Goal: Task Accomplishment & Management: Use online tool/utility

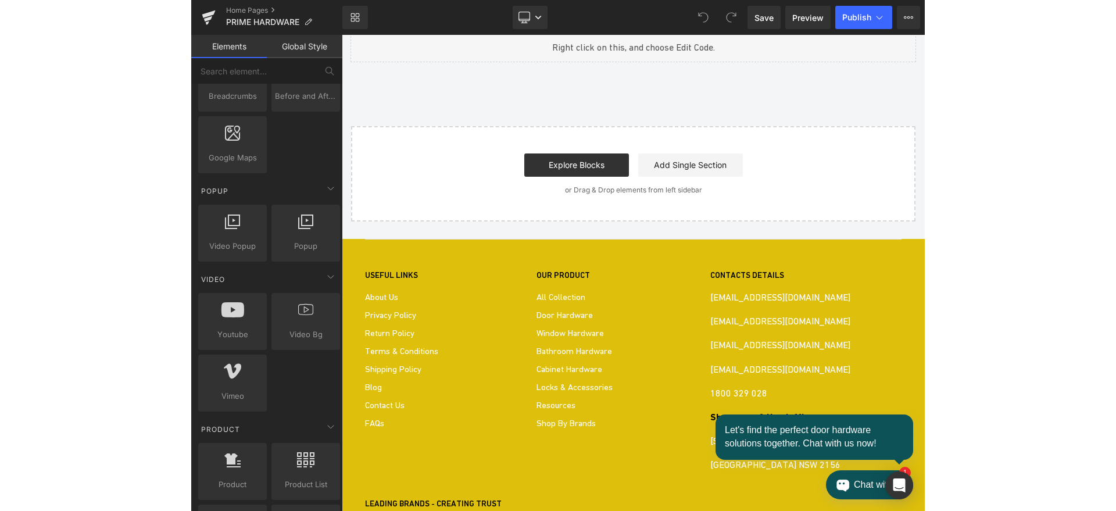
scroll to position [1544, 0]
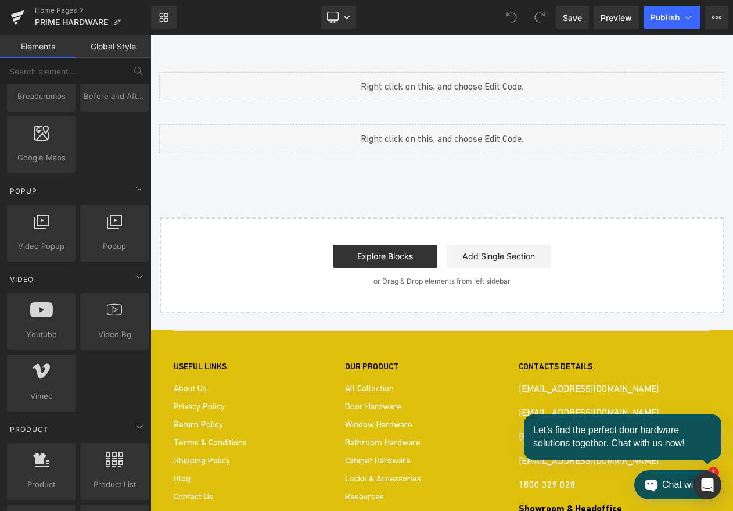
click at [151, 35] on div "Youtube Youtube Youtube Youtube Youtube Youtube ‹ › [GEOGRAPHIC_DATA]" at bounding box center [151, 35] width 0 height 0
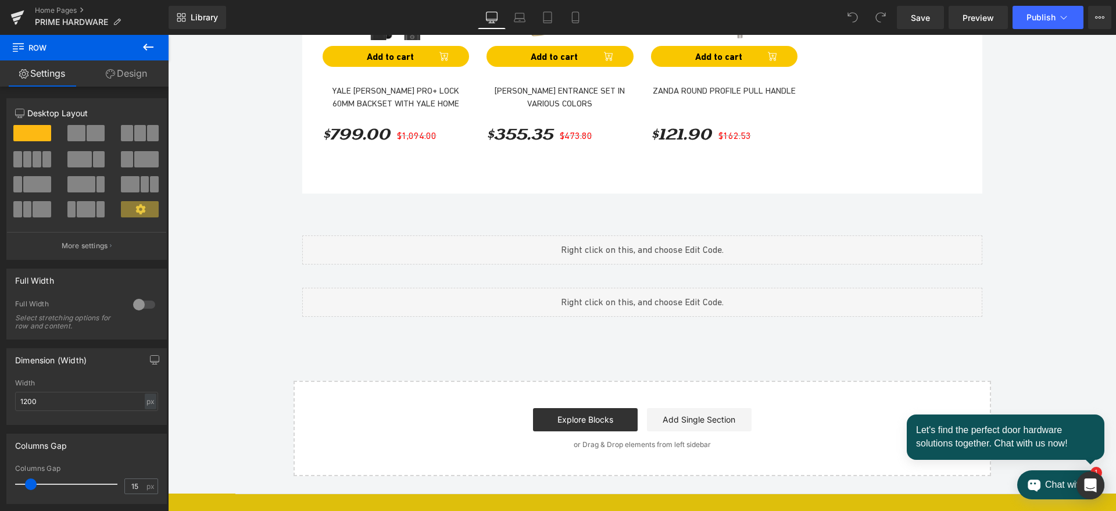
scroll to position [1611, 0]
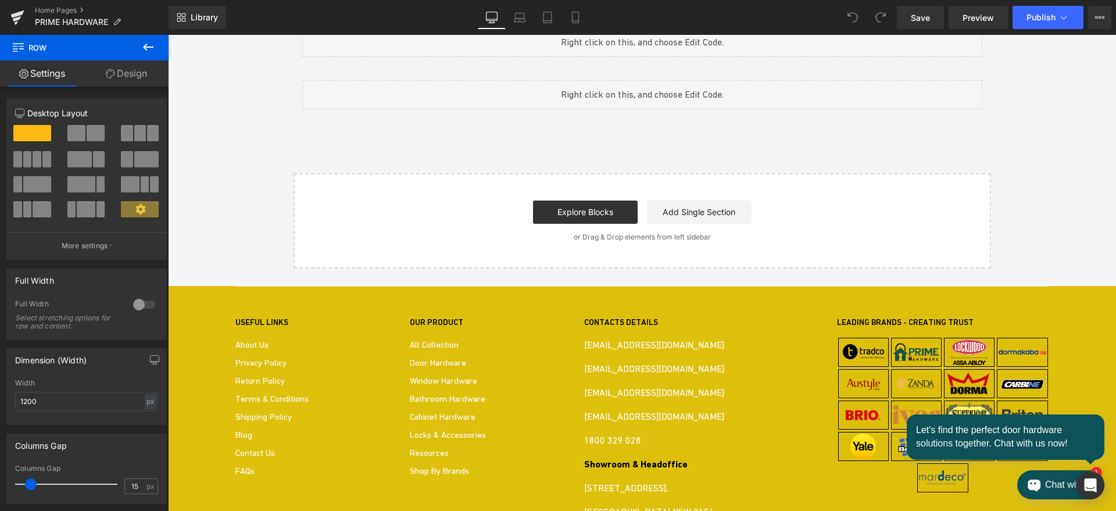
click at [168, 35] on div "Youtube Youtube Youtube Youtube Youtube Youtube ‹ › [GEOGRAPHIC_DATA]" at bounding box center [168, 35] width 0 height 0
click at [168, 35] on div at bounding box center [168, 35] width 0 height 0
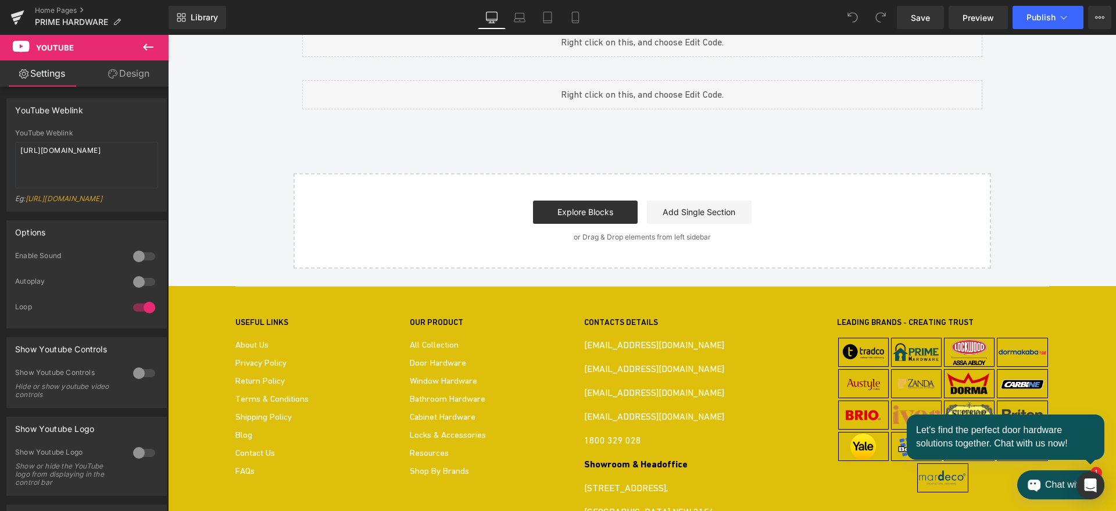
click at [168, 35] on span "Carousel" at bounding box center [168, 35] width 0 height 0
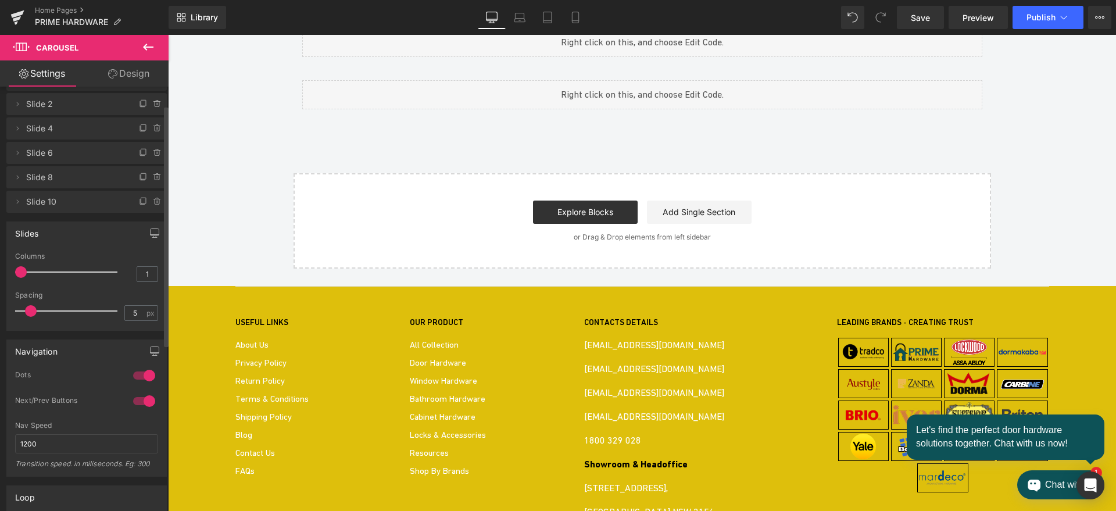
scroll to position [0, 0]
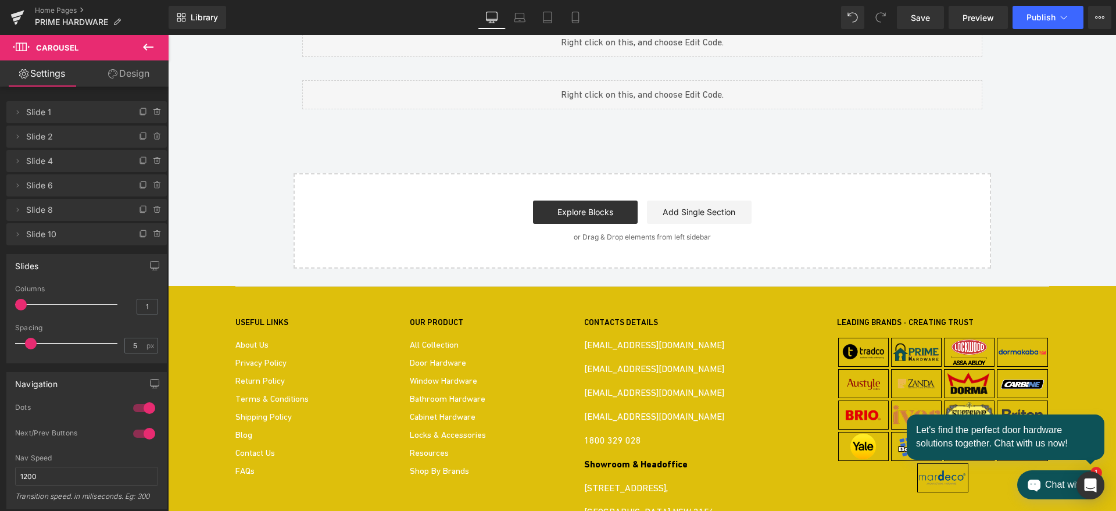
click at [135, 76] on link "Design" at bounding box center [129, 73] width 84 height 26
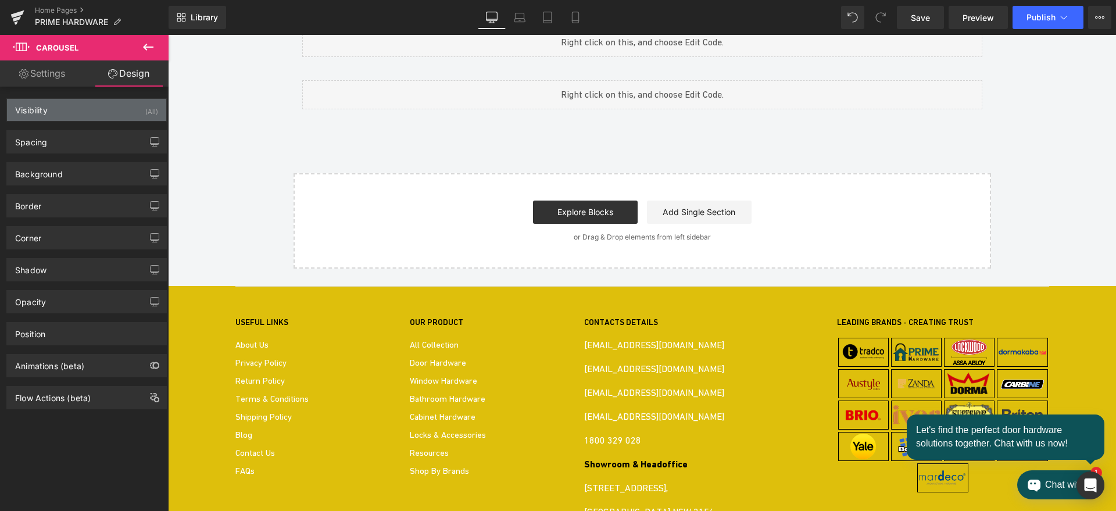
click at [87, 108] on div "Visibility (All)" at bounding box center [86, 110] width 159 height 22
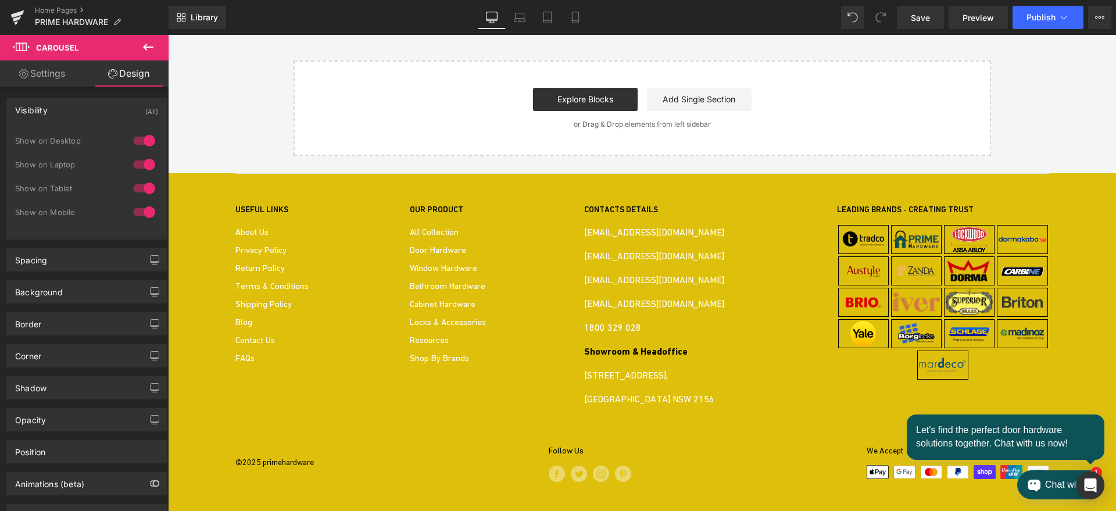
scroll to position [1902, 0]
click at [168, 35] on div "Image IN-HOUSE MEETING Heading BOOK NOW Button" at bounding box center [168, 35] width 0 height 0
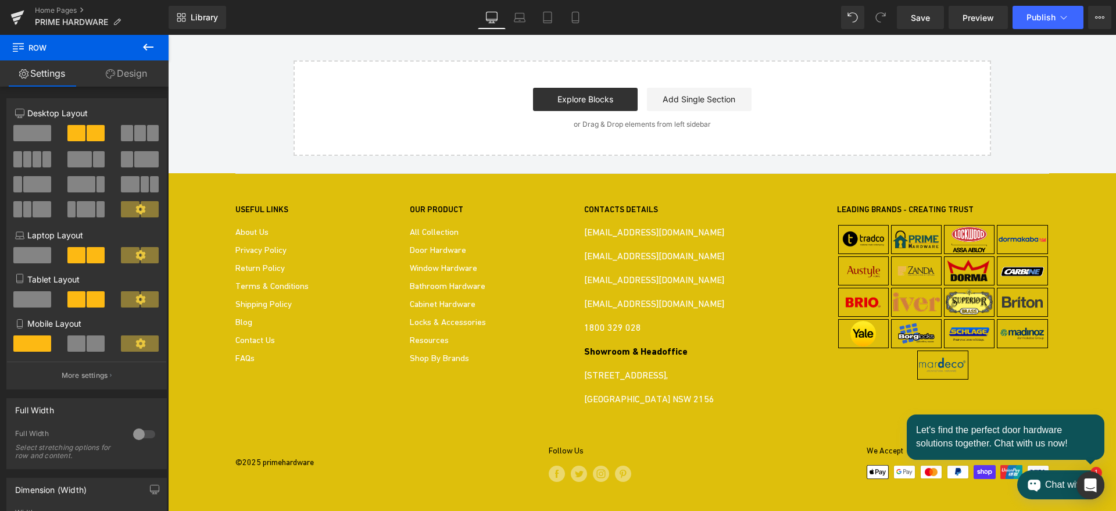
click at [168, 35] on span "Image" at bounding box center [168, 35] width 0 height 0
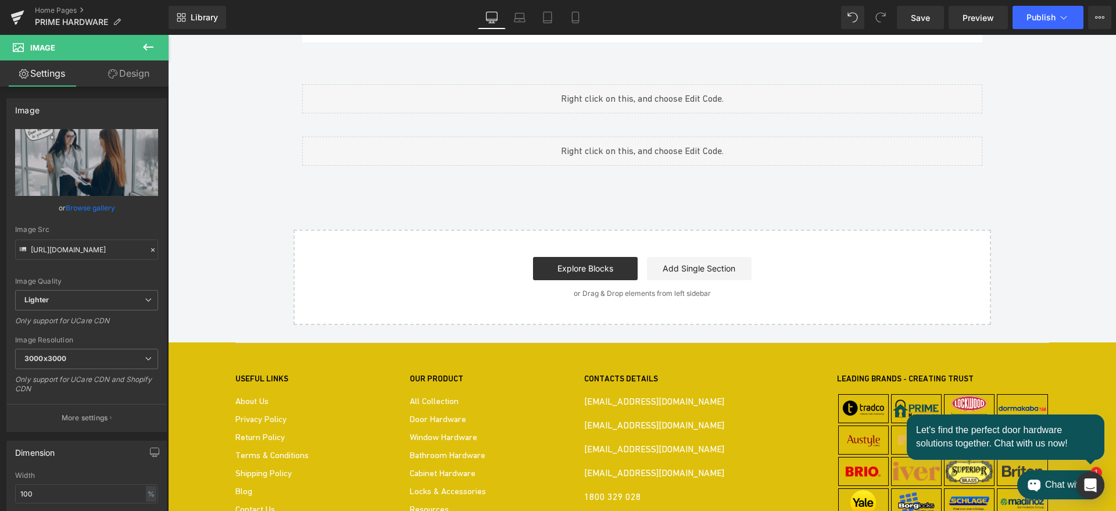
scroll to position [1538, 0]
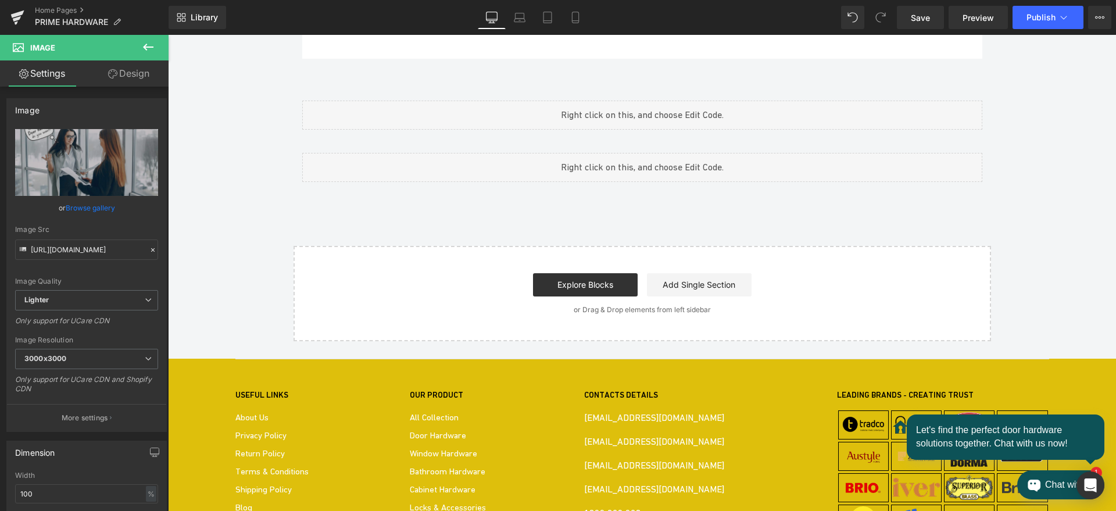
click at [168, 35] on span "Carousel" at bounding box center [168, 35] width 0 height 0
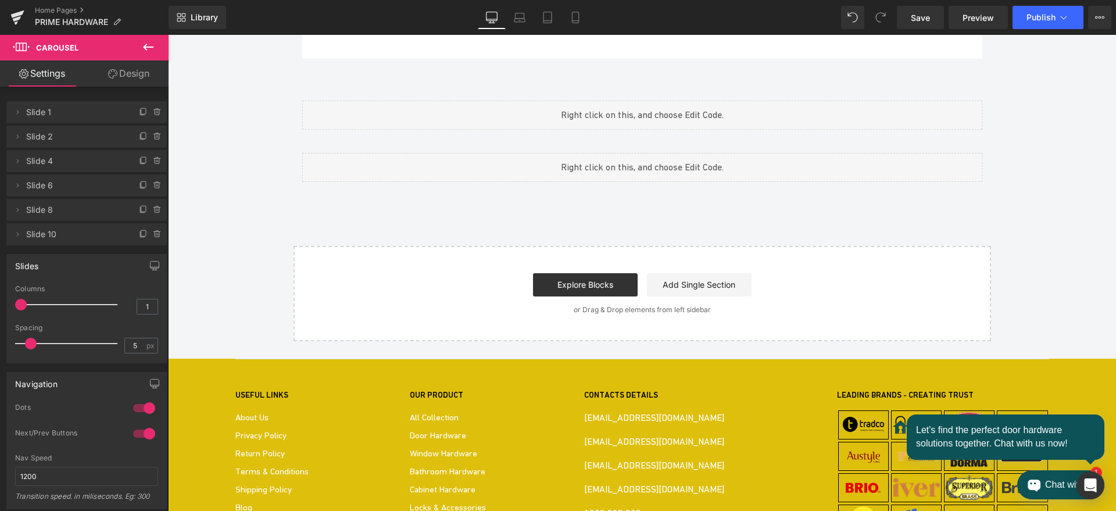
click at [133, 77] on link "Design" at bounding box center [129, 73] width 84 height 26
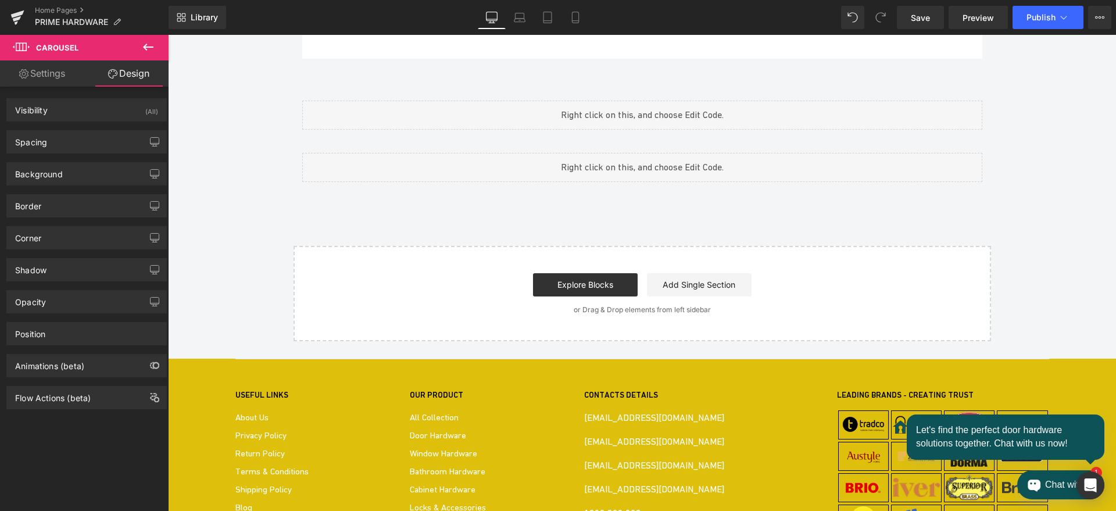
click at [46, 68] on link "Settings" at bounding box center [42, 73] width 84 height 26
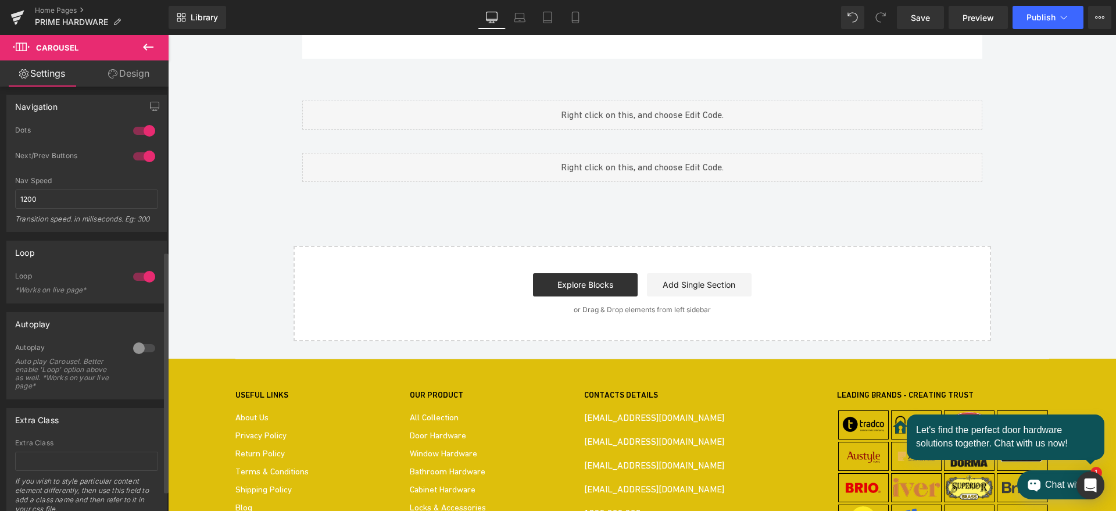
scroll to position [291, 0]
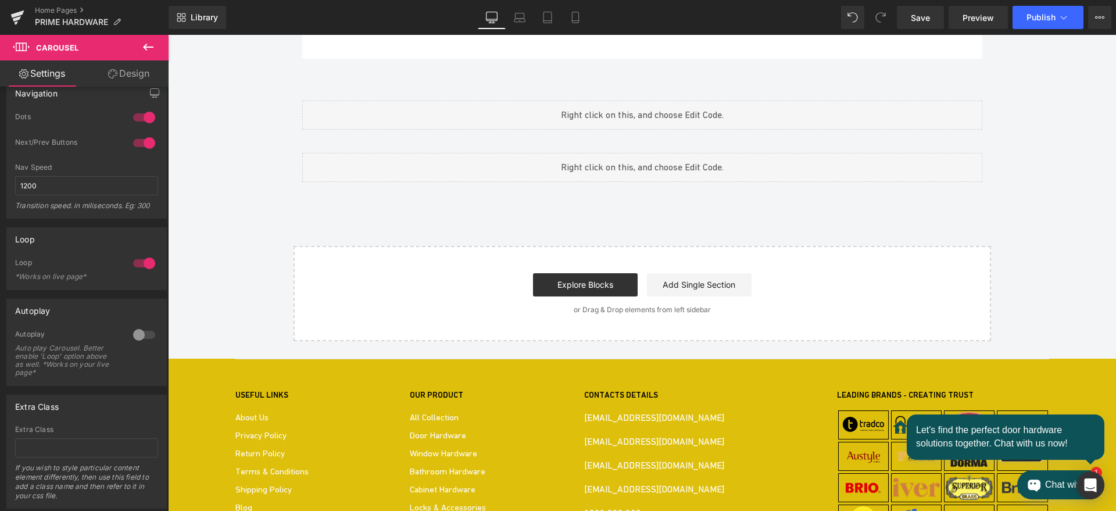
click at [168, 35] on div "Youtube Youtube Youtube Youtube Youtube Youtube ‹ › [GEOGRAPHIC_DATA]" at bounding box center [168, 35] width 0 height 0
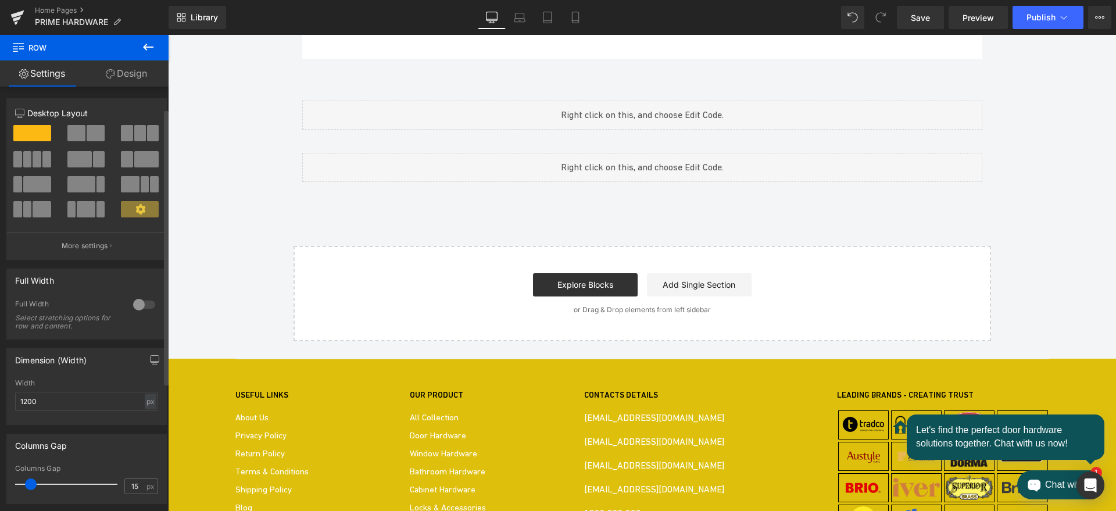
scroll to position [230, 0]
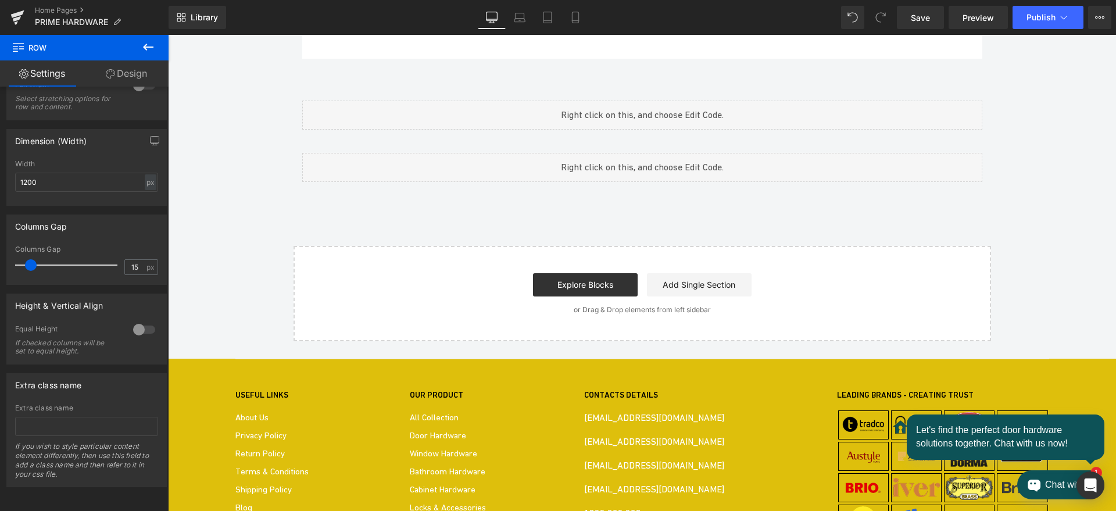
click at [168, 35] on span "Carousel" at bounding box center [168, 35] width 0 height 0
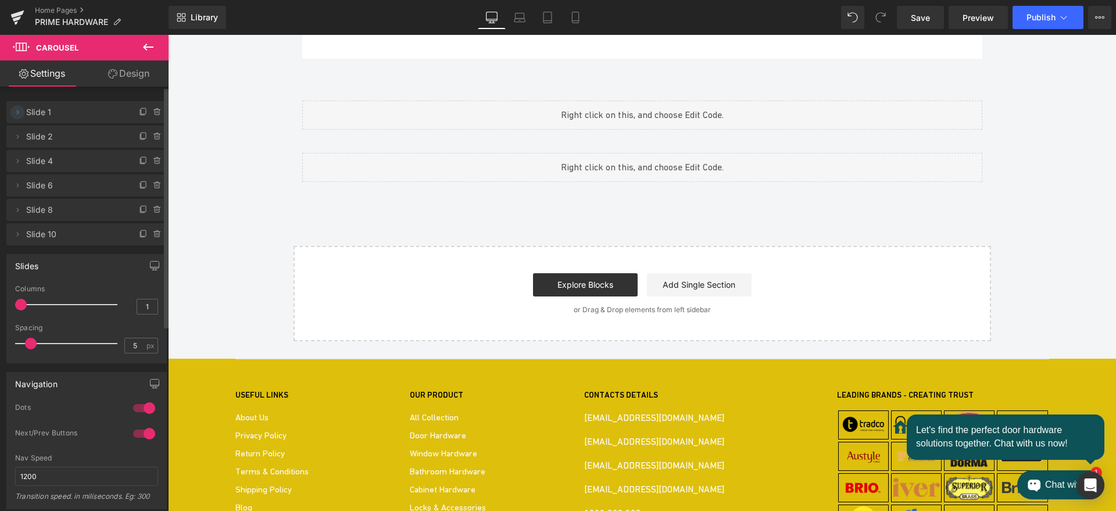
click at [20, 113] on icon at bounding box center [17, 112] width 9 height 9
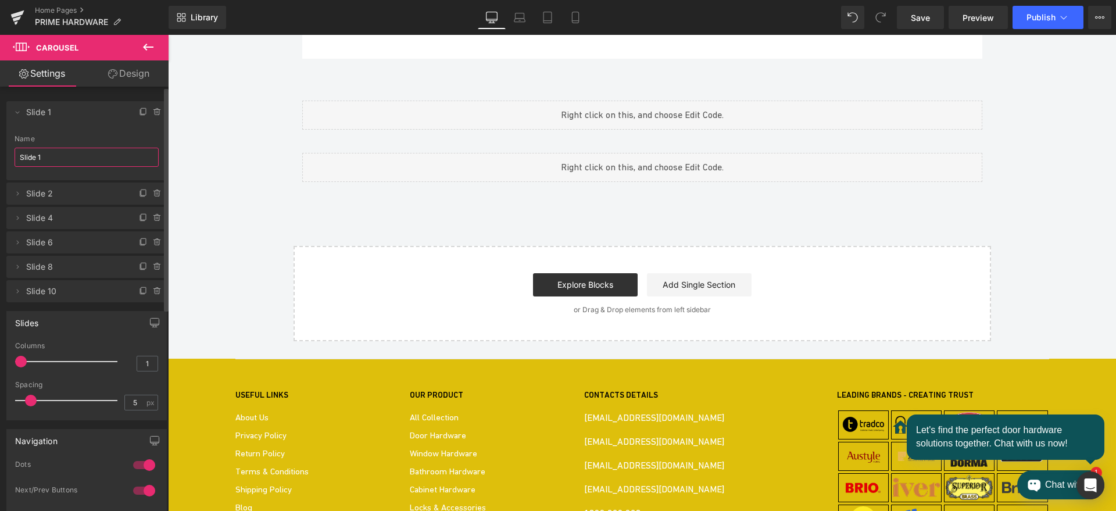
click at [44, 158] on input "Slide 1" at bounding box center [87, 157] width 144 height 19
click at [139, 110] on icon at bounding box center [143, 112] width 9 height 9
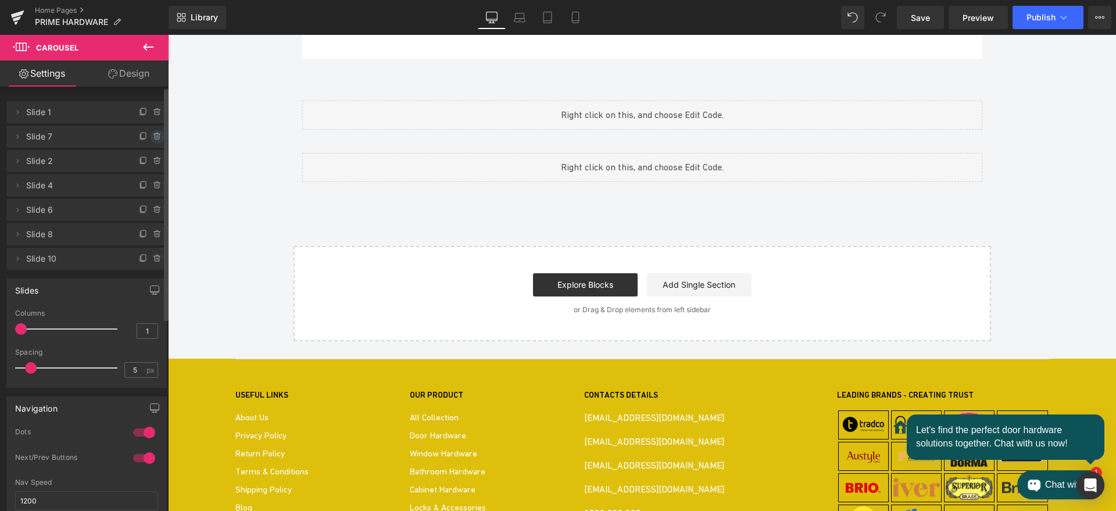
click at [153, 134] on icon at bounding box center [156, 134] width 6 height 0
click at [127, 137] on button "Delete" at bounding box center [145, 137] width 37 height 15
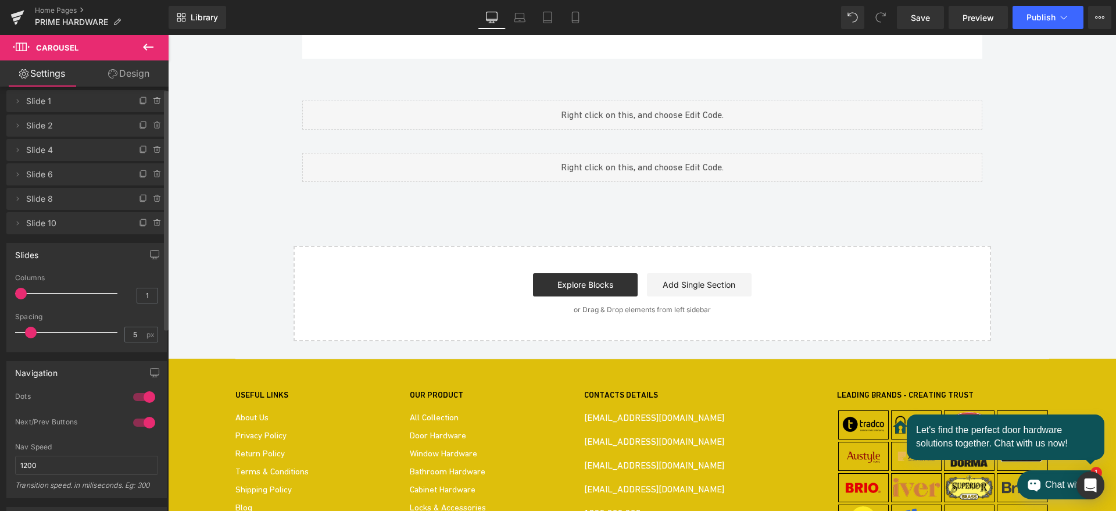
scroll to position [0, 0]
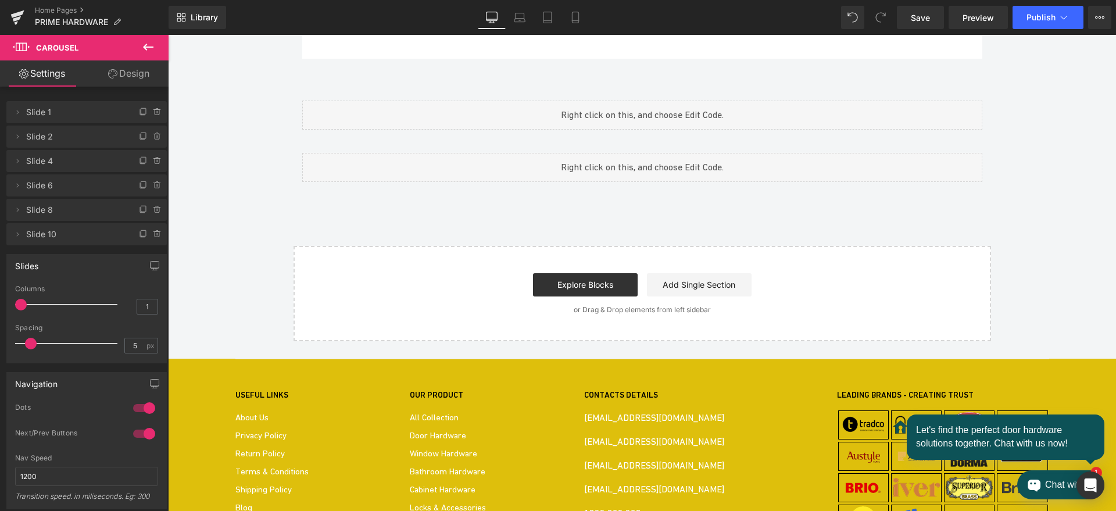
click at [131, 68] on link "Design" at bounding box center [129, 73] width 84 height 26
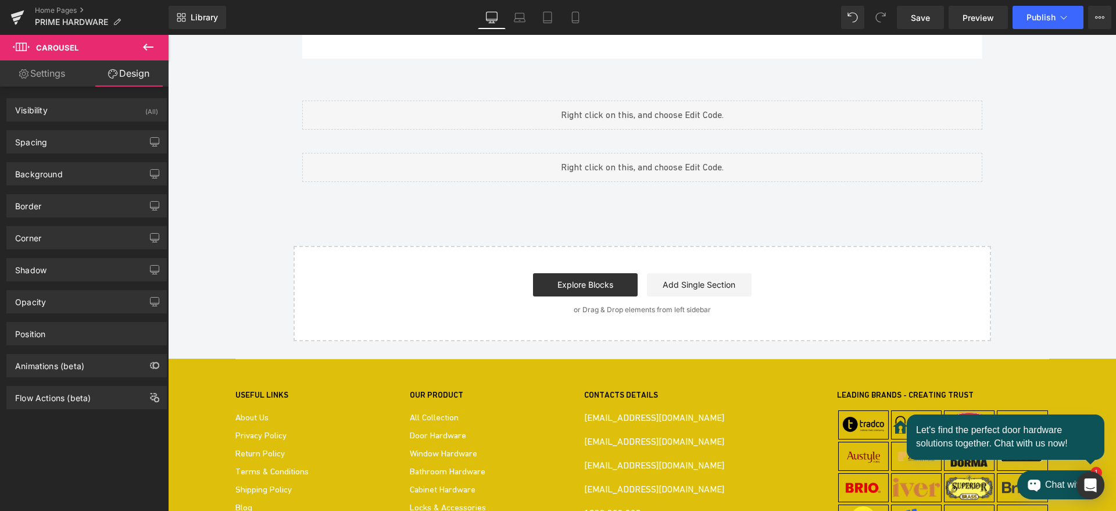
click at [168, 35] on div "Youtube Youtube Youtube Youtube Youtube Youtube ‹ › [GEOGRAPHIC_DATA]" at bounding box center [168, 35] width 0 height 0
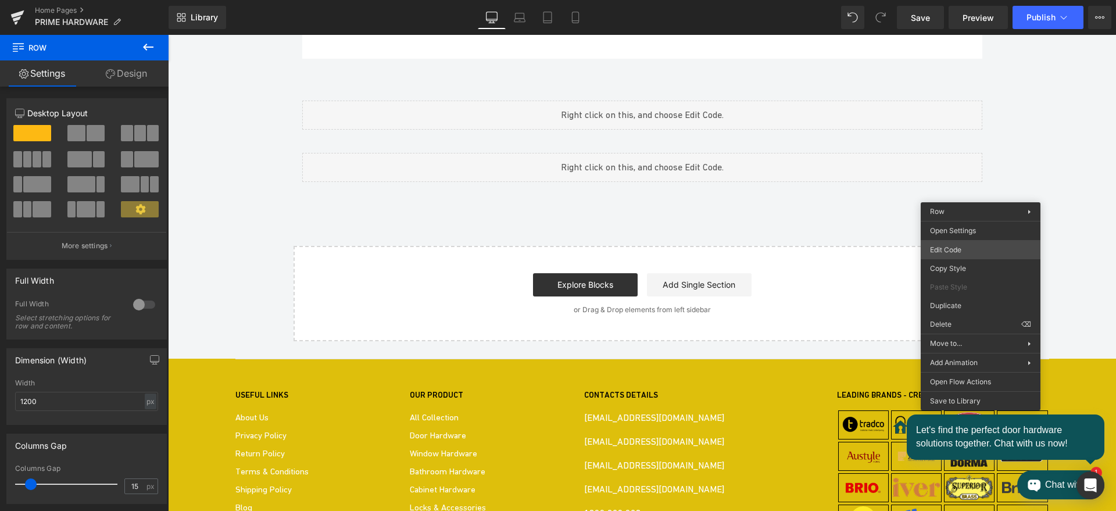
click at [961, 249] on body "Carousel You are previewing how the will restyle your page. You can not edit El…" at bounding box center [558, 255] width 1116 height 511
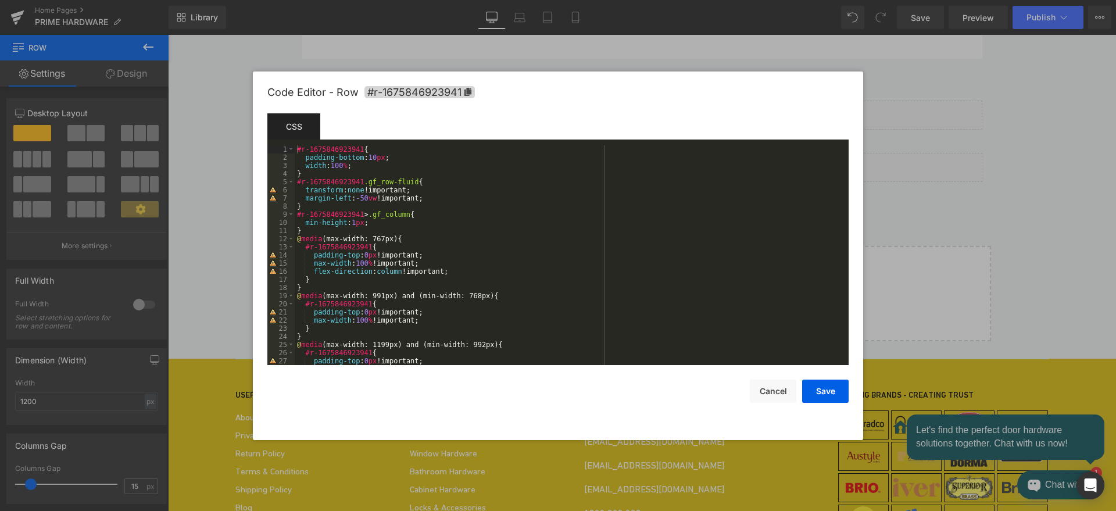
click at [470, 234] on div "#r-1675846923941 { padding-bottom : 10 px ; width : 100 % ; } #r-1675846923941 …" at bounding box center [569, 263] width 549 height 236
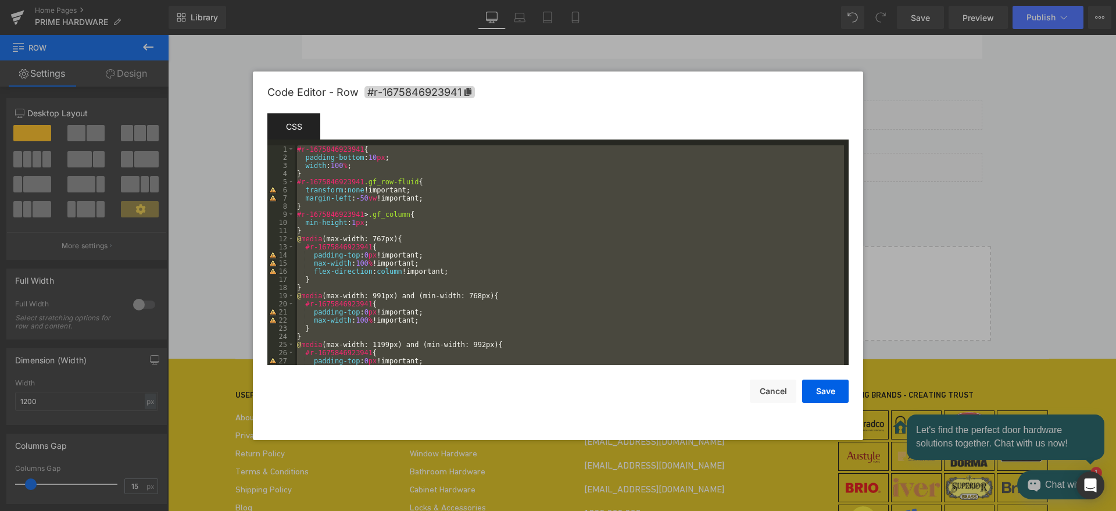
click at [470, 234] on div "#r-1675846923941 { padding-bottom : 10 px ; width : 100 % ; } #r-1675846923941 …" at bounding box center [569, 255] width 549 height 220
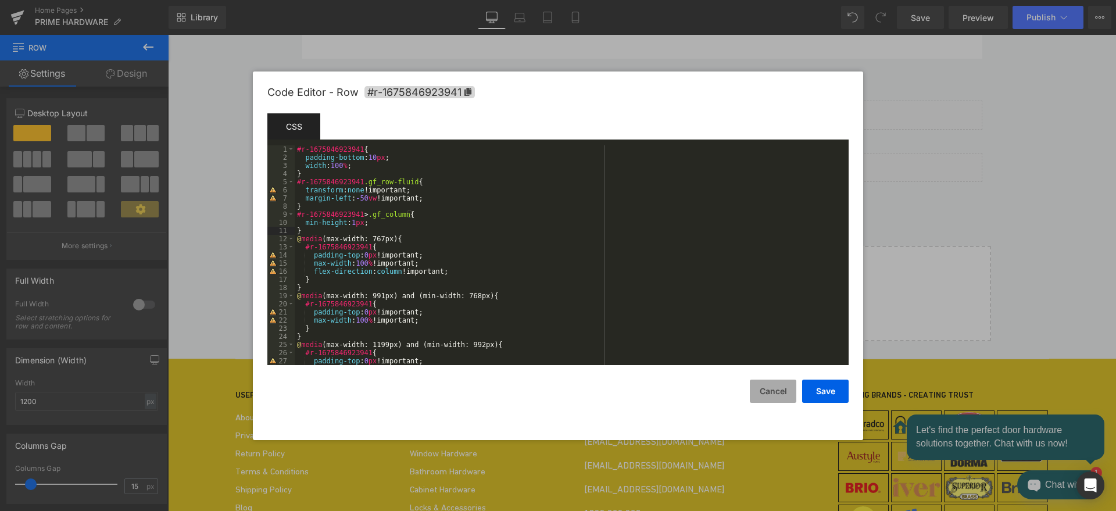
click at [778, 391] on button "Cancel" at bounding box center [773, 391] width 46 height 23
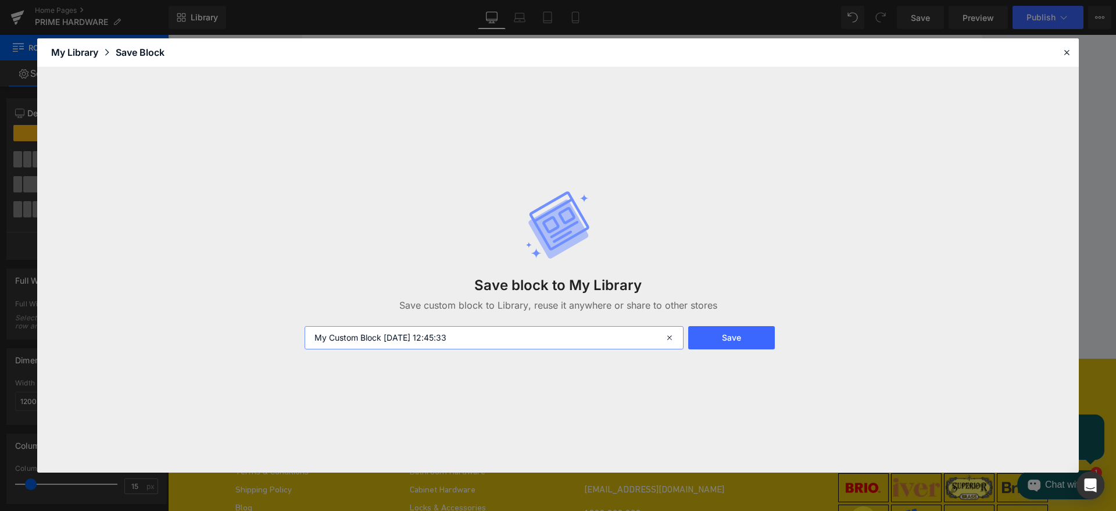
click at [484, 342] on input "My Custom Block [DATE] 12:45:33" at bounding box center [494, 337] width 379 height 23
type input "video corousel section"
click at [728, 337] on button "Save" at bounding box center [731, 337] width 87 height 23
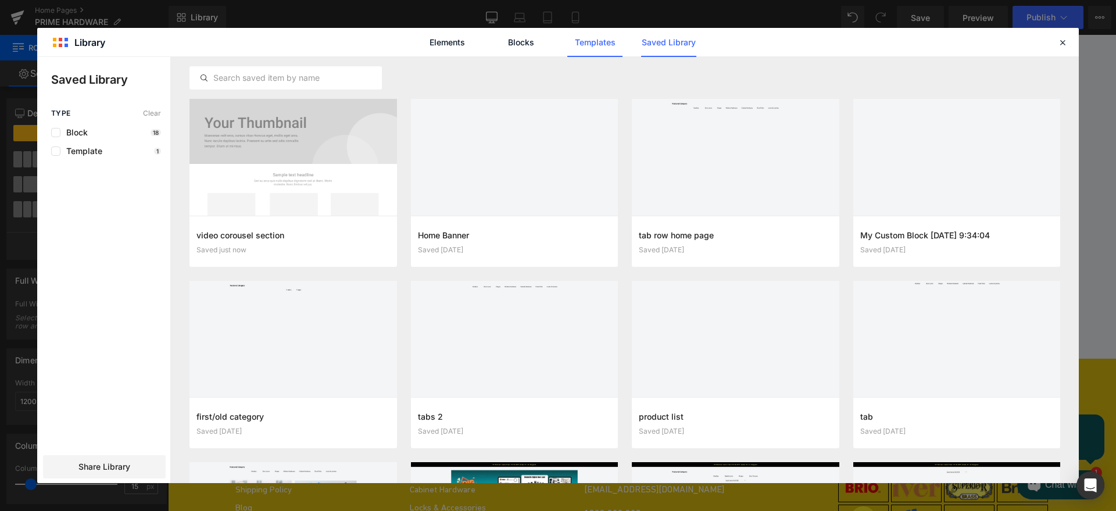
click at [592, 41] on link "Templates" at bounding box center [594, 42] width 55 height 29
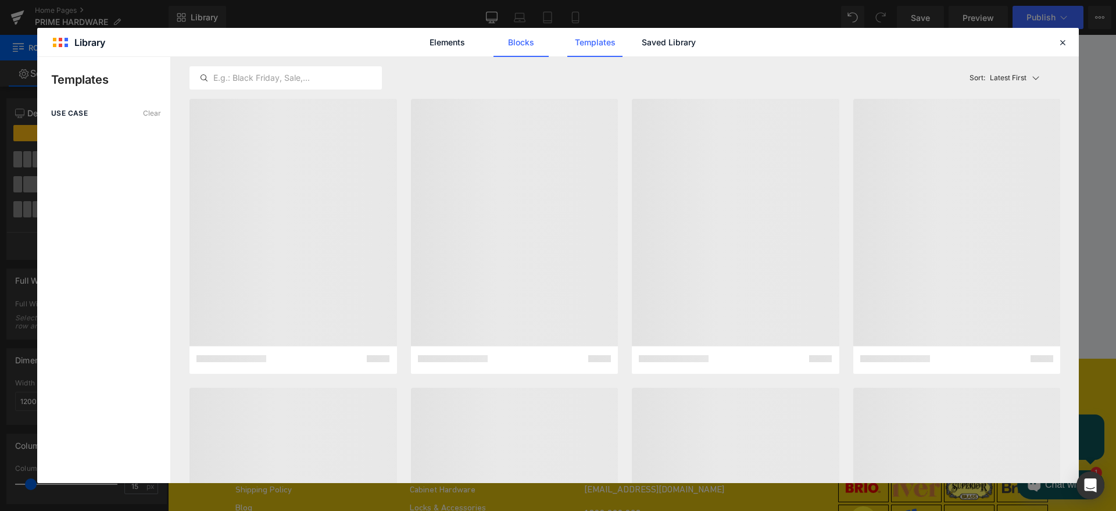
click at [522, 38] on link "Blocks" at bounding box center [520, 42] width 55 height 29
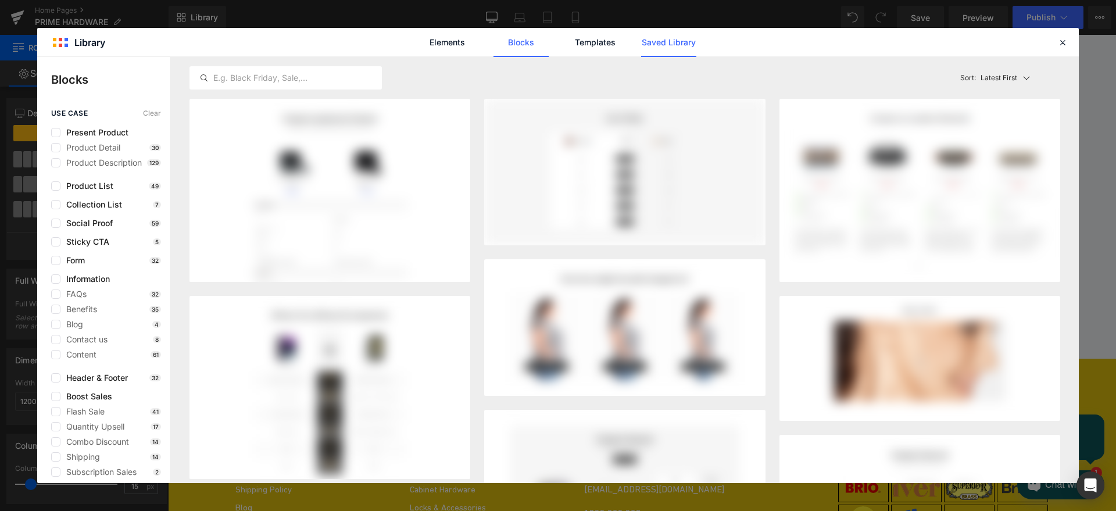
click at [663, 40] on link "Saved Library" at bounding box center [668, 42] width 55 height 29
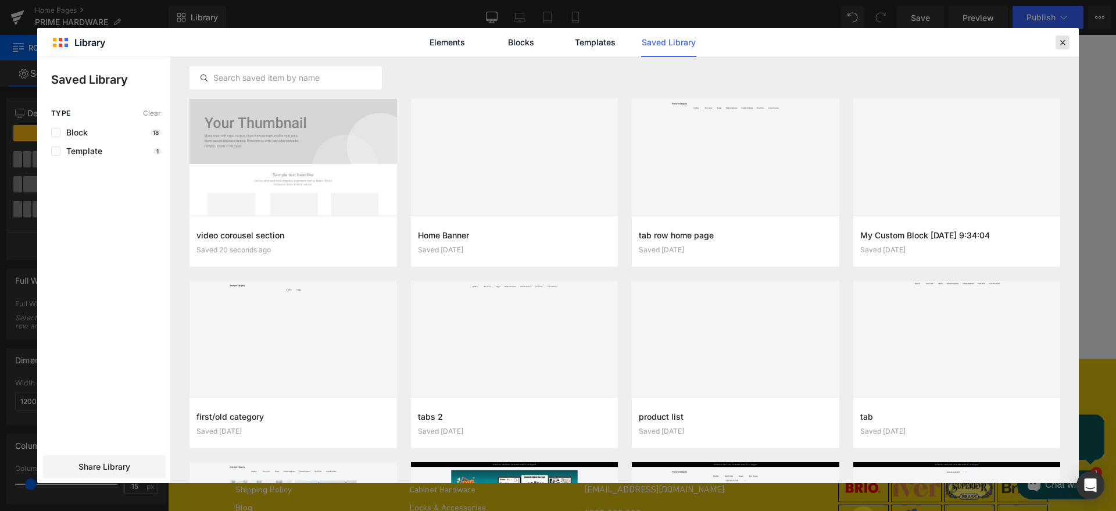
click at [1060, 44] on icon at bounding box center [1062, 42] width 10 height 10
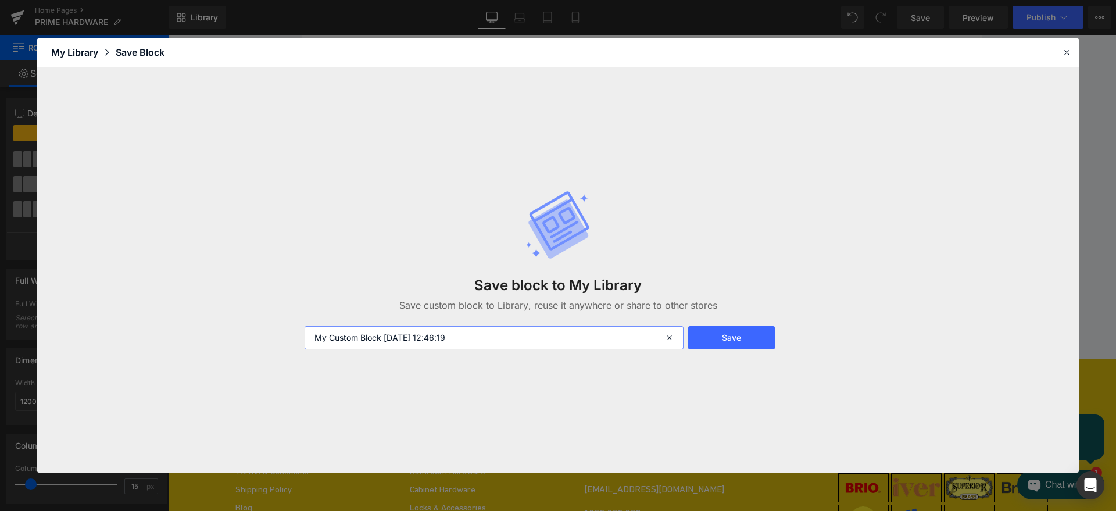
click at [491, 334] on input "My Custom Block [DATE] 12:46:19" at bounding box center [494, 337] width 379 height 23
drag, startPoint x: 349, startPoint y: 337, endPoint x: 471, endPoint y: 337, distance: 121.5
click at [471, 337] on input "video courusel" at bounding box center [494, 337] width 379 height 23
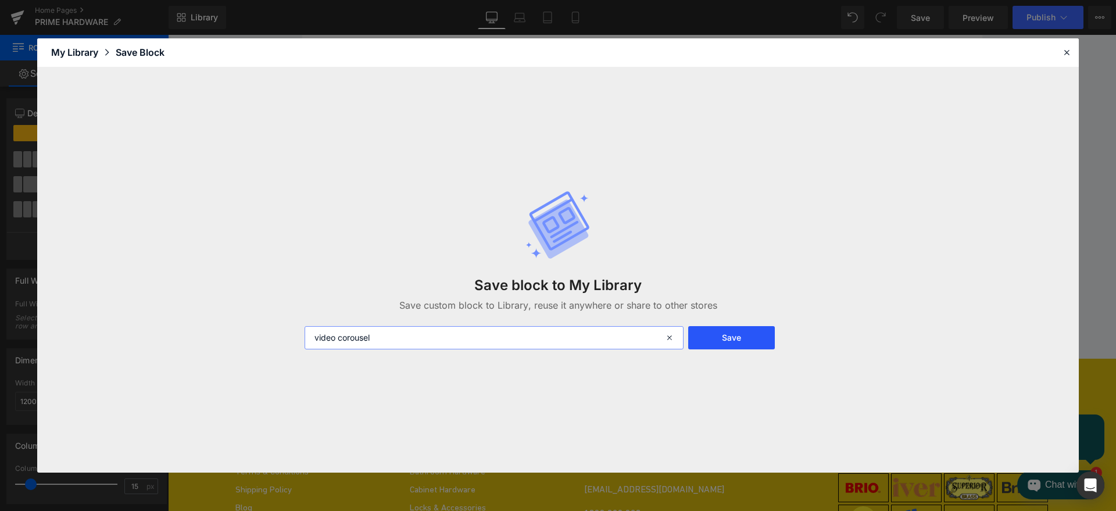
type input "video corousel"
click at [719, 331] on button "Save" at bounding box center [731, 337] width 87 height 23
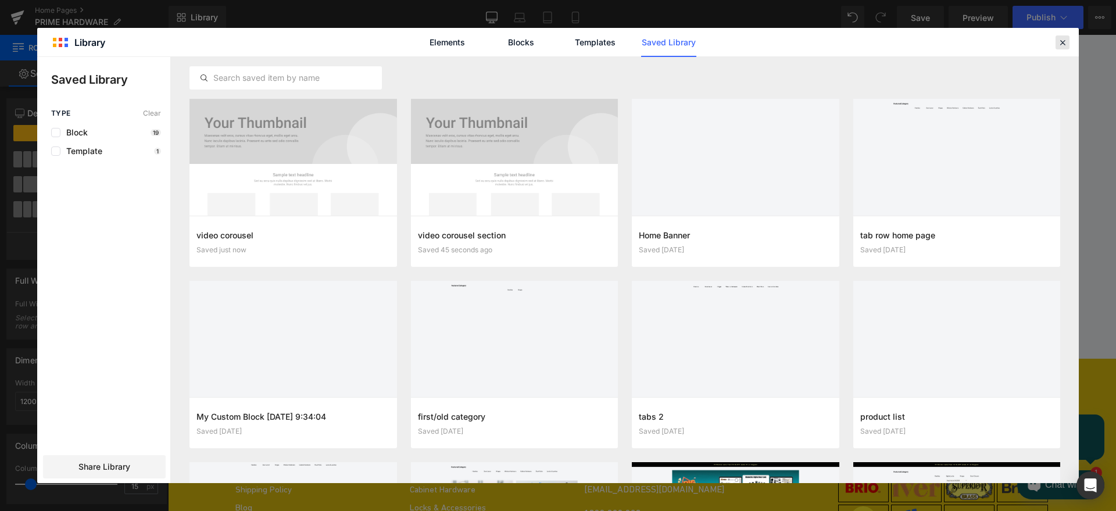
drag, startPoint x: 1056, startPoint y: 42, endPoint x: 642, endPoint y: 181, distance: 436.9
click at [1056, 42] on div at bounding box center [1062, 42] width 14 height 14
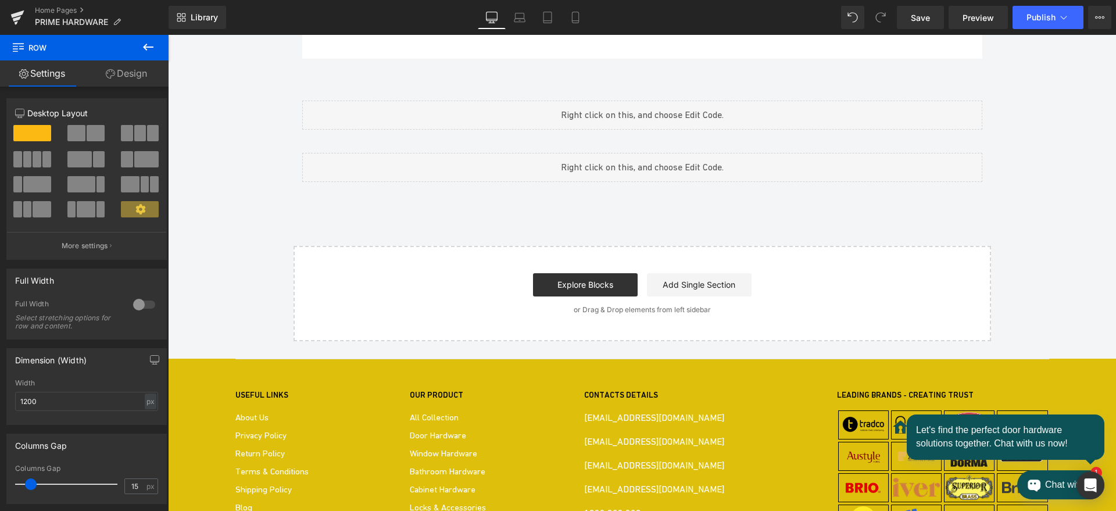
click at [168, 35] on span "Carousel" at bounding box center [168, 35] width 0 height 0
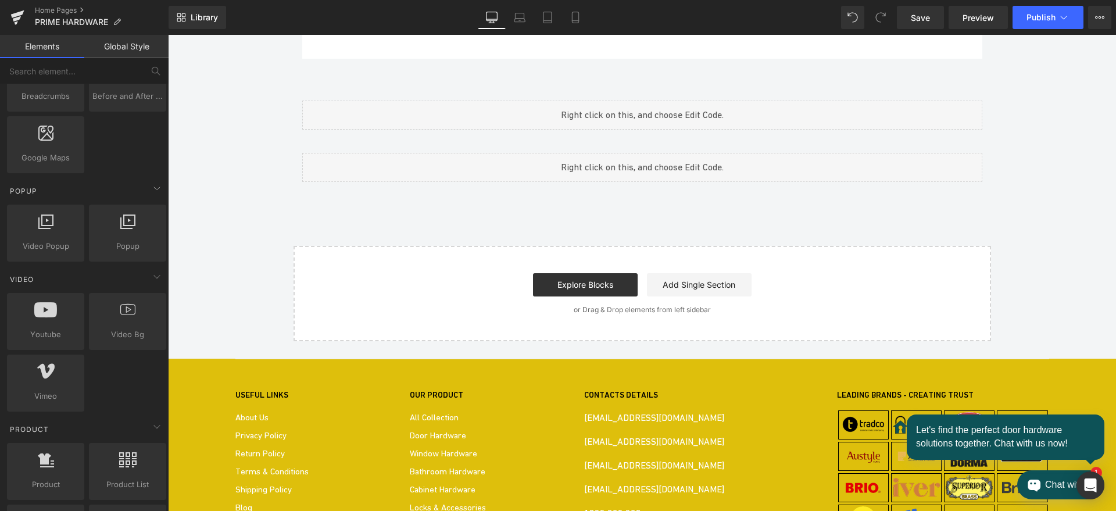
click at [168, 35] on span "Youtube" at bounding box center [168, 35] width 0 height 0
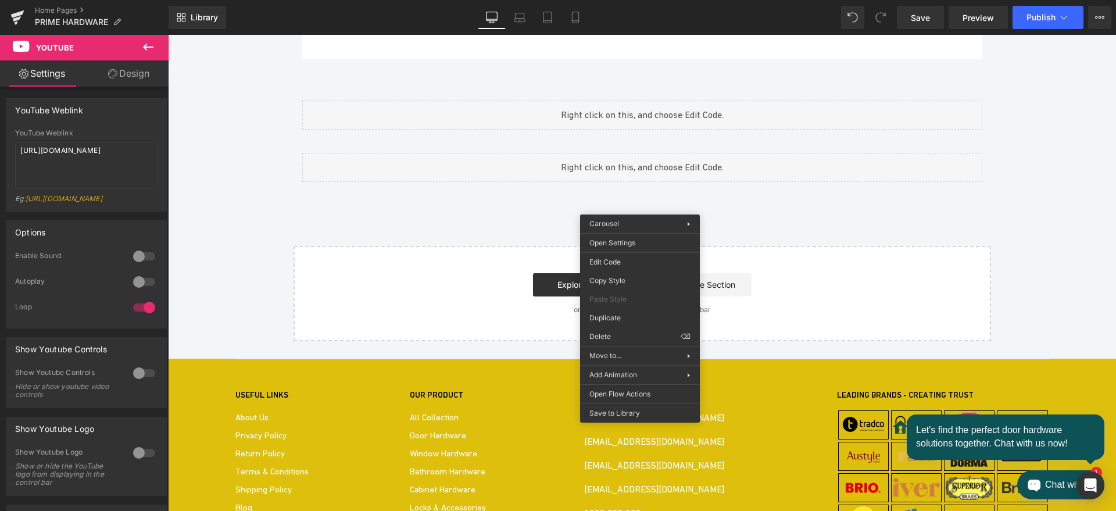
click at [168, 35] on div "Youtube Youtube Youtube Youtube Youtube Youtube ‹ › [GEOGRAPHIC_DATA]" at bounding box center [168, 35] width 0 height 0
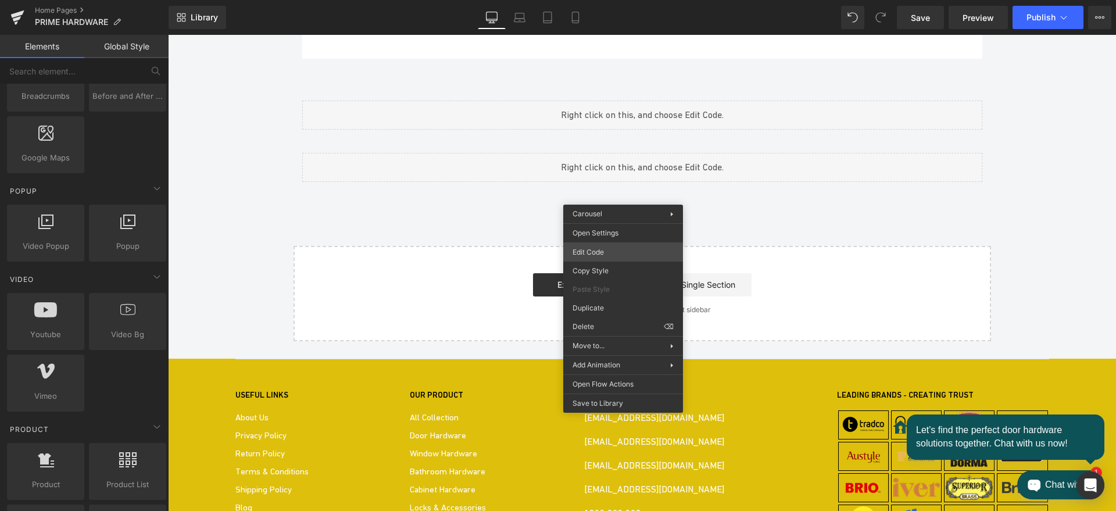
click at [595, 0] on div "Youtube You are previewing how the will restyle your page. You can not edit Ele…" at bounding box center [558, 0] width 1116 height 0
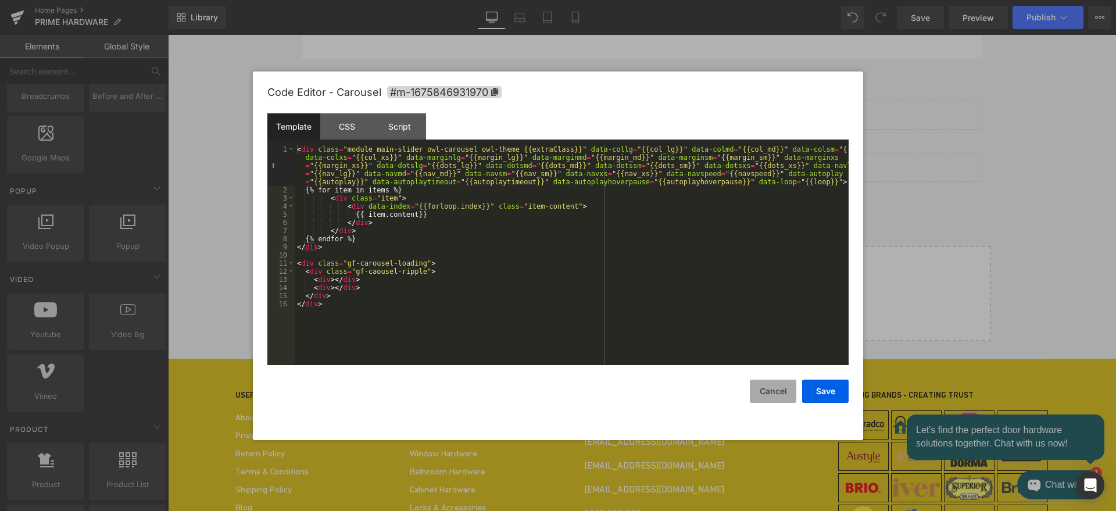
click at [774, 390] on button "Cancel" at bounding box center [773, 391] width 46 height 23
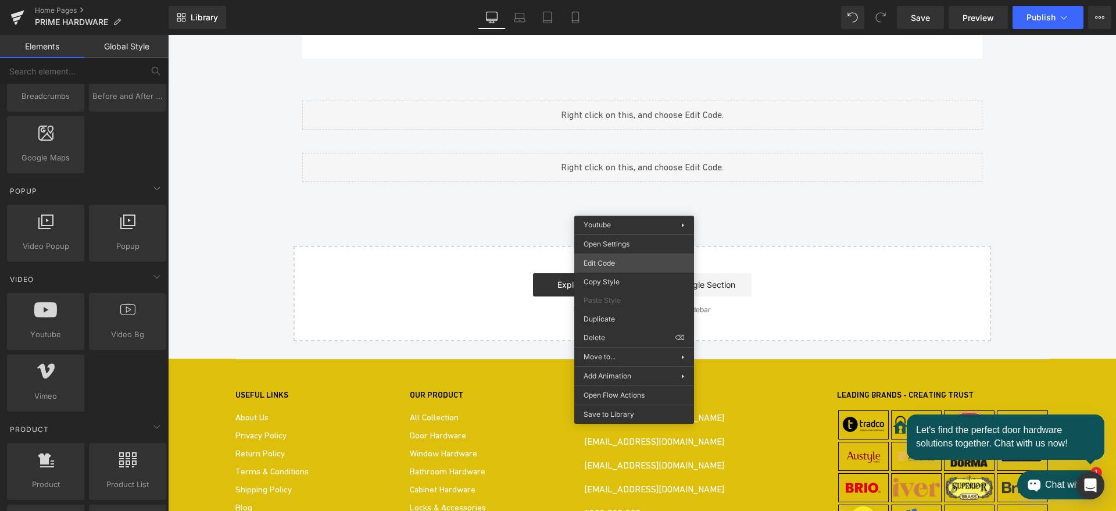
click at [613, 0] on div "Youtube You are previewing how the will restyle your page. You can not edit Ele…" at bounding box center [558, 0] width 1116 height 0
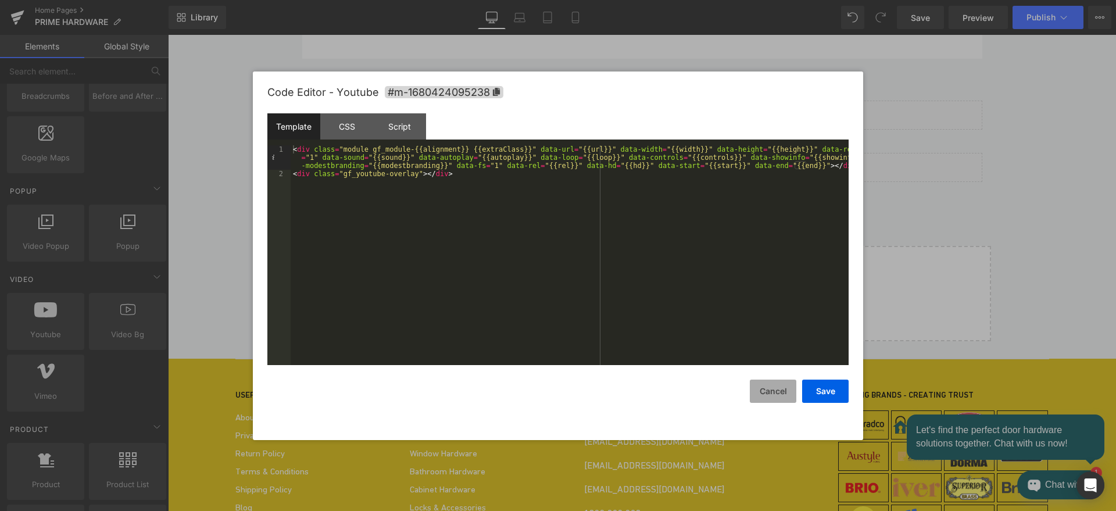
click at [771, 394] on button "Cancel" at bounding box center [773, 391] width 46 height 23
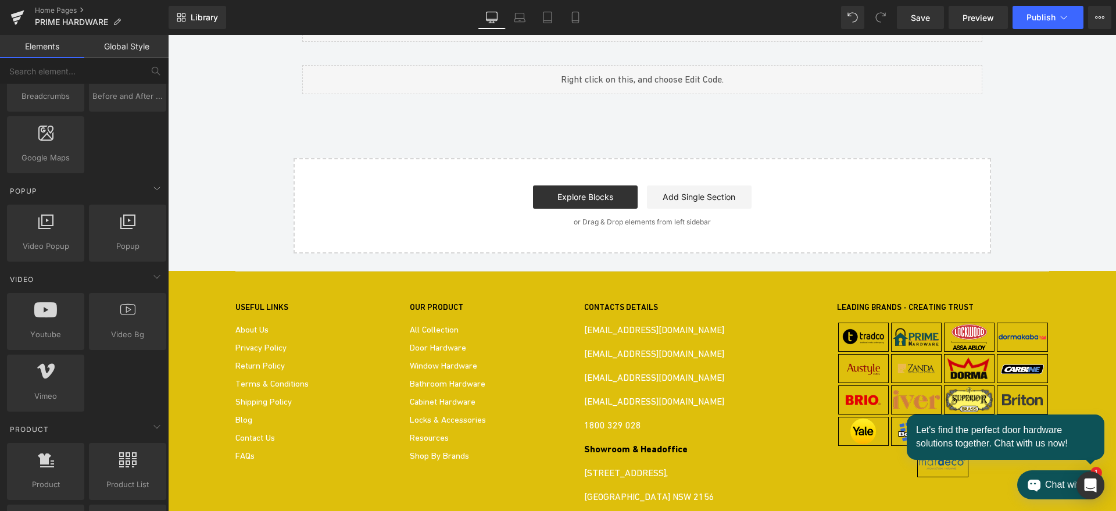
scroll to position [1611, 0]
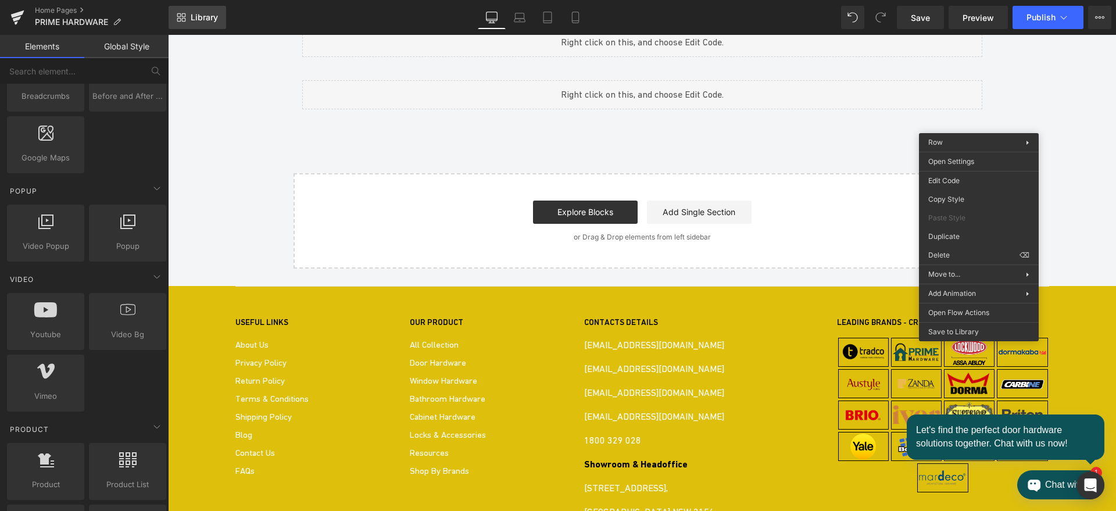
click at [196, 12] on span "Library" at bounding box center [204, 17] width 27 height 10
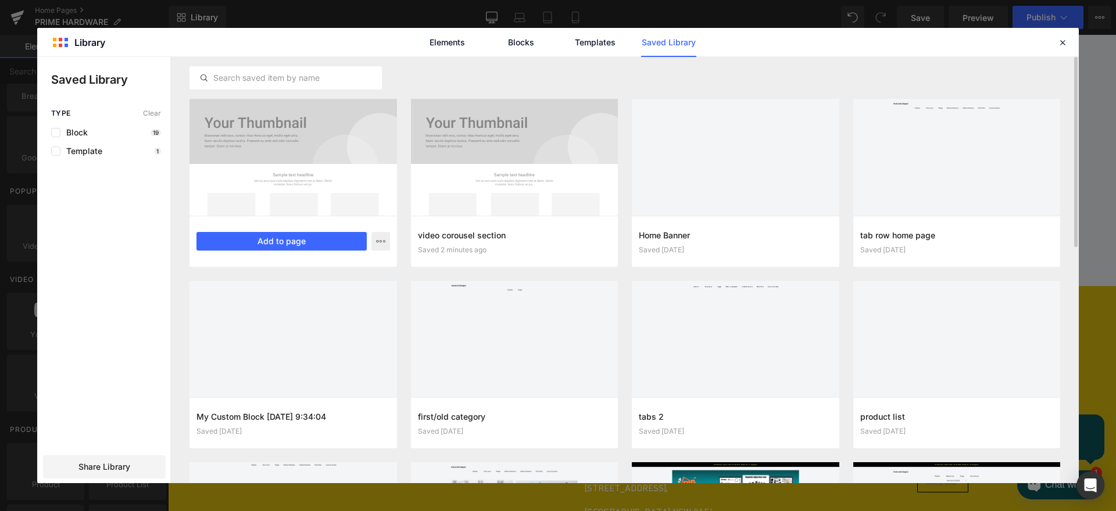
click at [319, 165] on div at bounding box center [292, 157] width 207 height 117
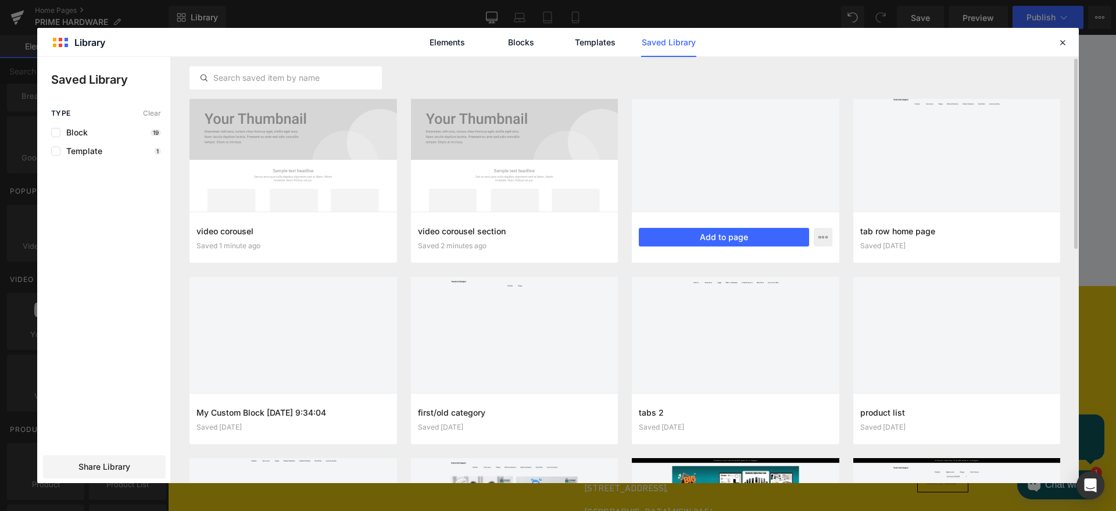
scroll to position [0, 0]
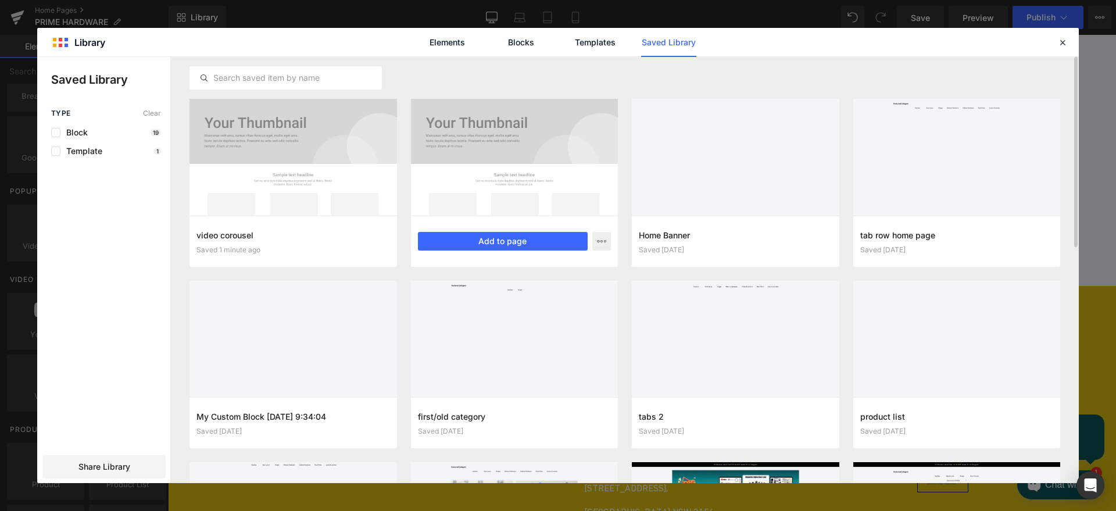
click at [466, 153] on div at bounding box center [514, 157] width 207 height 117
click at [603, 237] on icon "button" at bounding box center [601, 241] width 9 height 9
click at [364, 211] on div at bounding box center [557, 270] width 1041 height 426
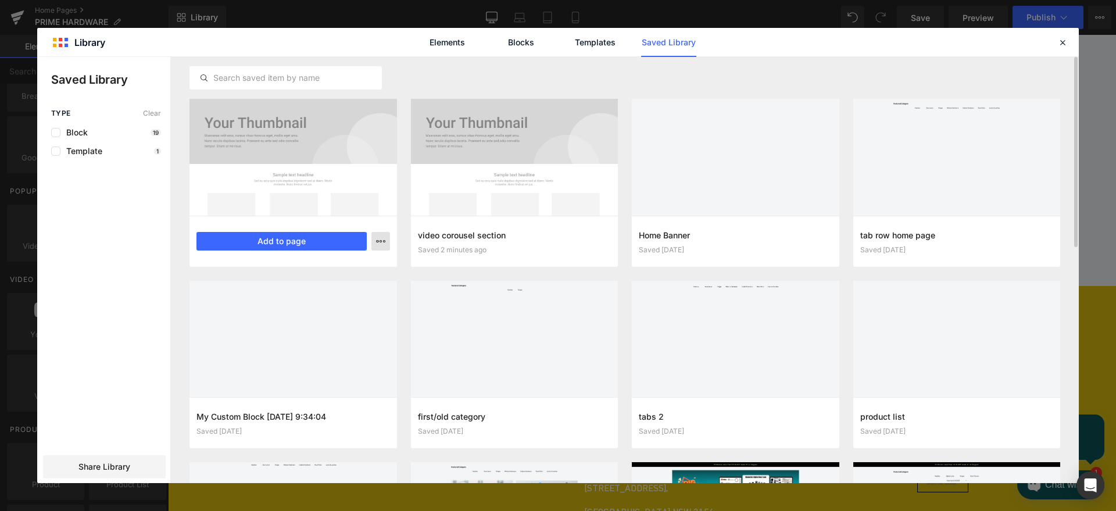
click at [381, 241] on icon "button" at bounding box center [380, 241] width 9 height 9
click at [1061, 45] on icon at bounding box center [1062, 42] width 10 height 10
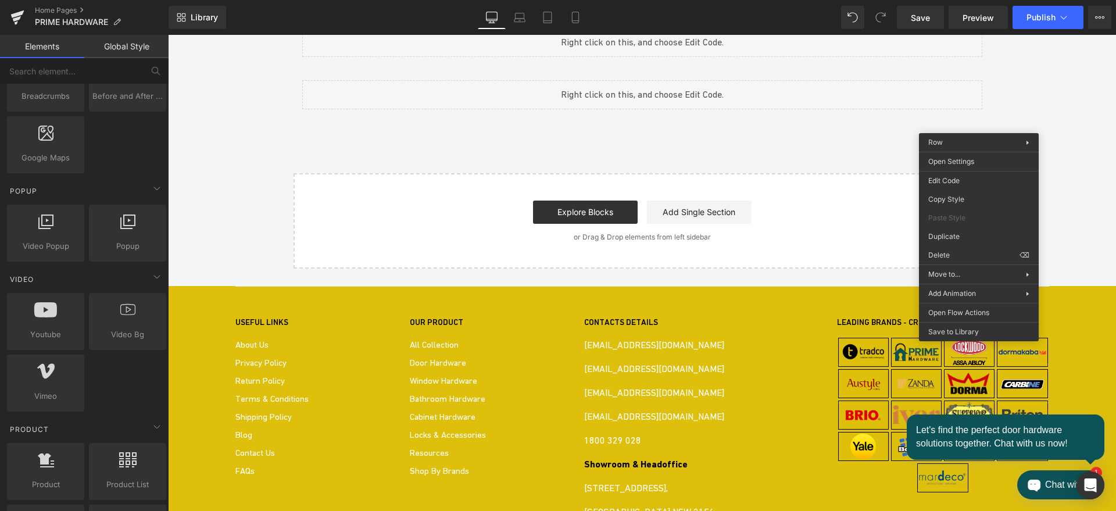
scroll to position [1684, 0]
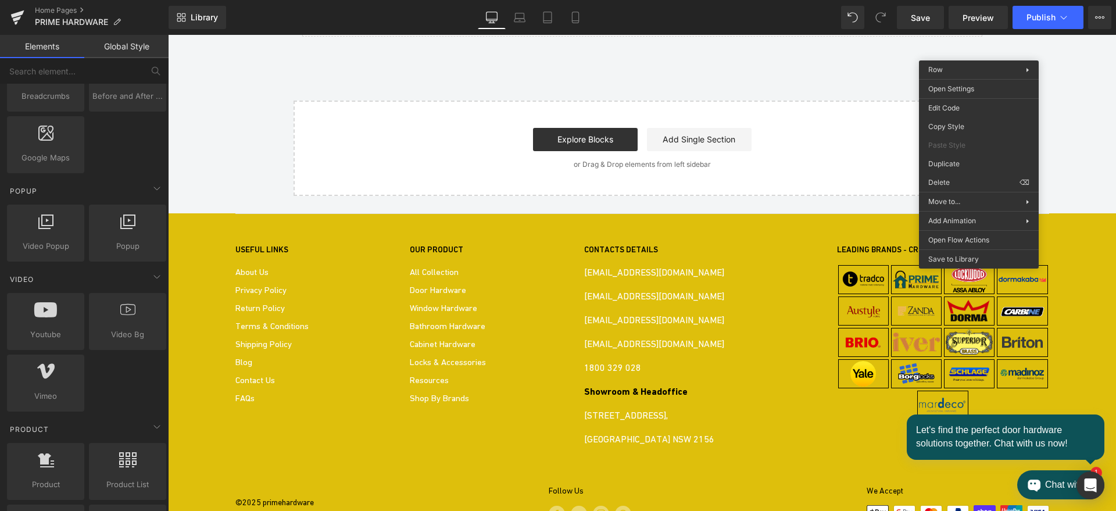
click at [168, 35] on div "Youtube Youtube Youtube Youtube Youtube Youtube ‹ › [GEOGRAPHIC_DATA]" at bounding box center [168, 35] width 0 height 0
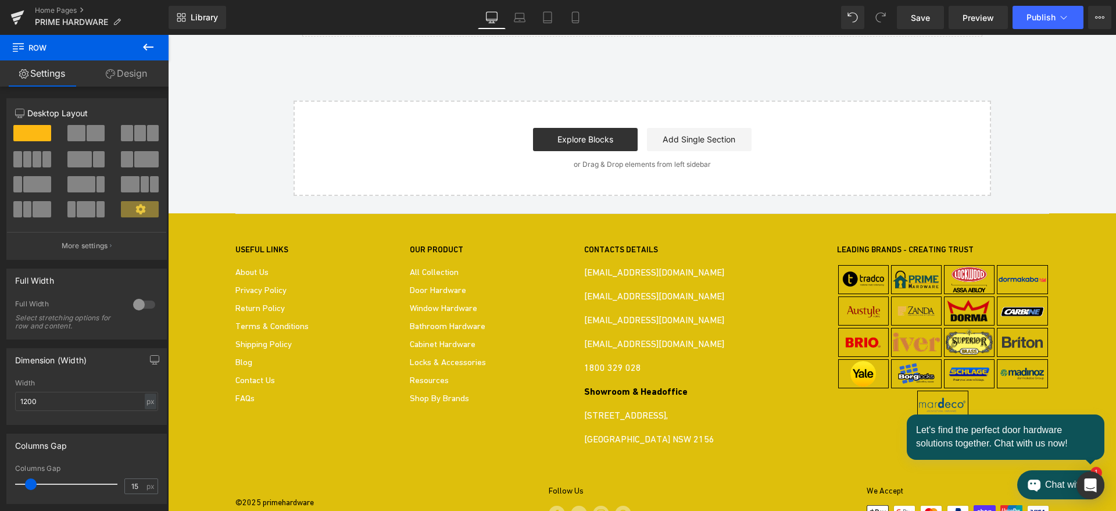
click at [117, 74] on link "Design" at bounding box center [126, 73] width 84 height 26
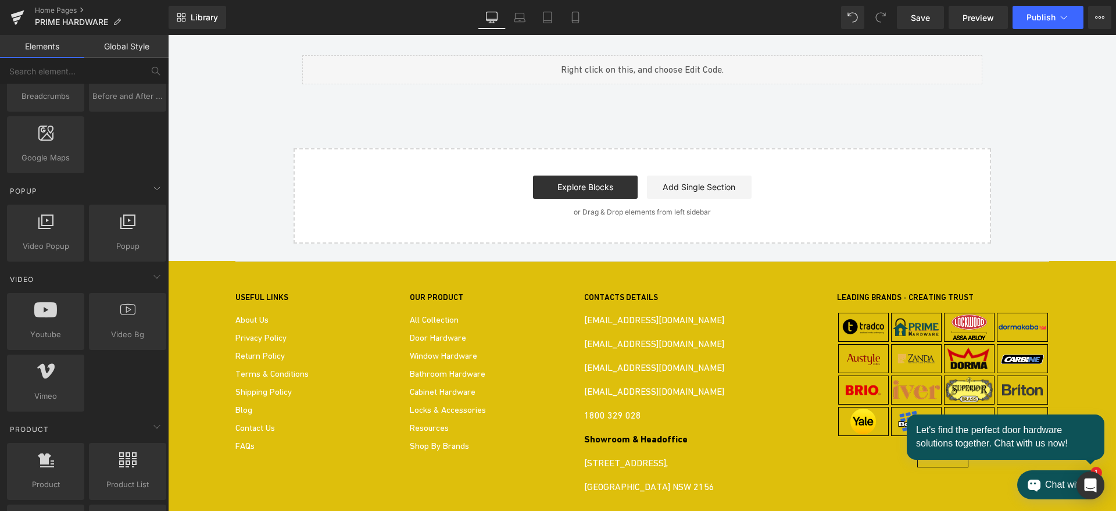
scroll to position [1611, 0]
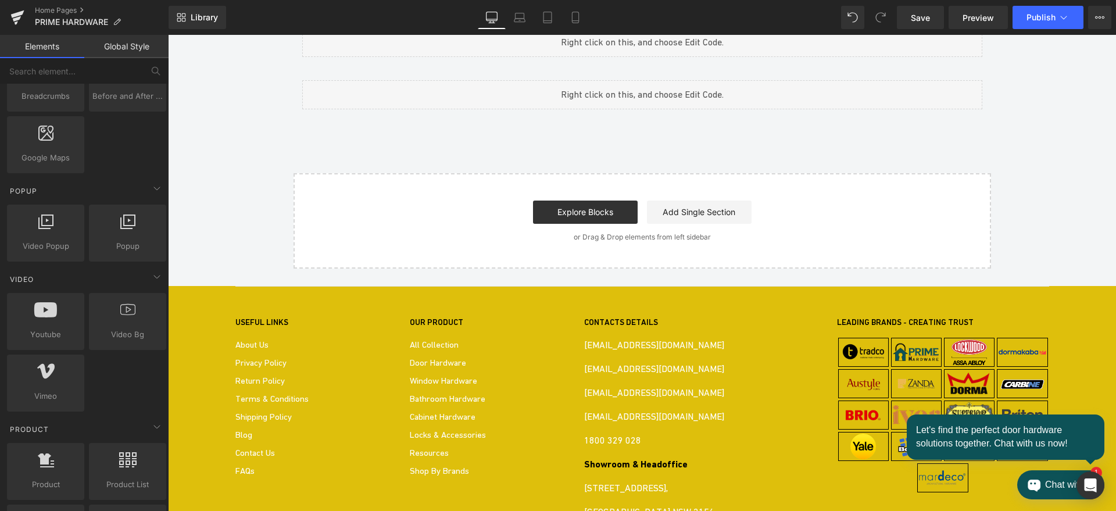
click at [168, 35] on div "Youtube Youtube Youtube Youtube Youtube Youtube ‹ › [GEOGRAPHIC_DATA]" at bounding box center [168, 35] width 0 height 0
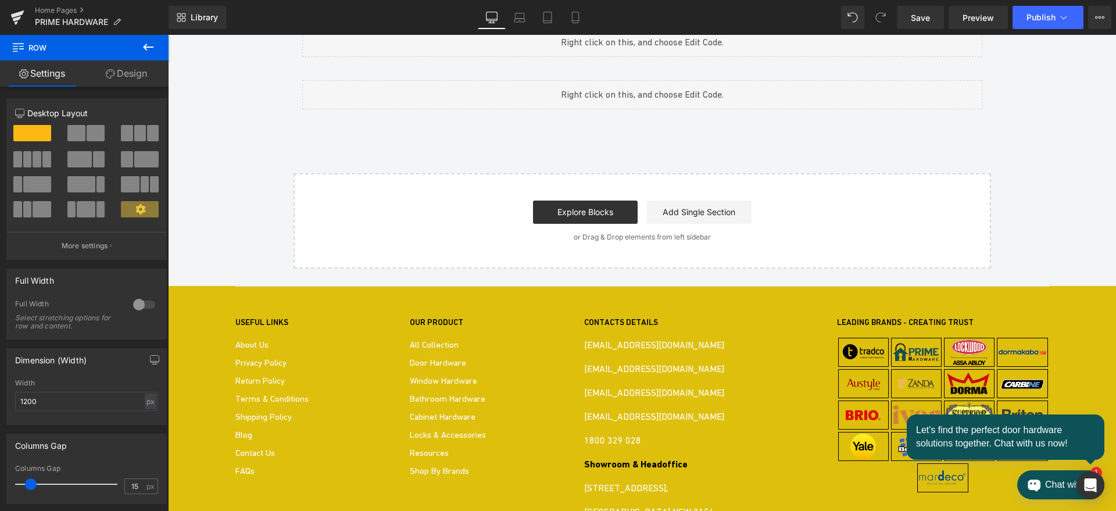
click at [168, 35] on span "Youtube" at bounding box center [168, 35] width 0 height 0
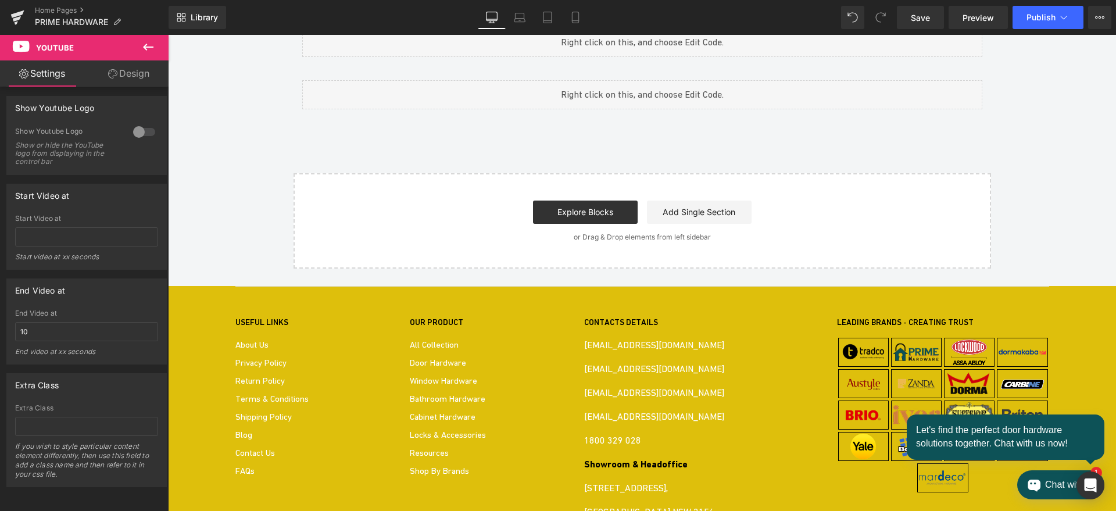
scroll to position [0, 0]
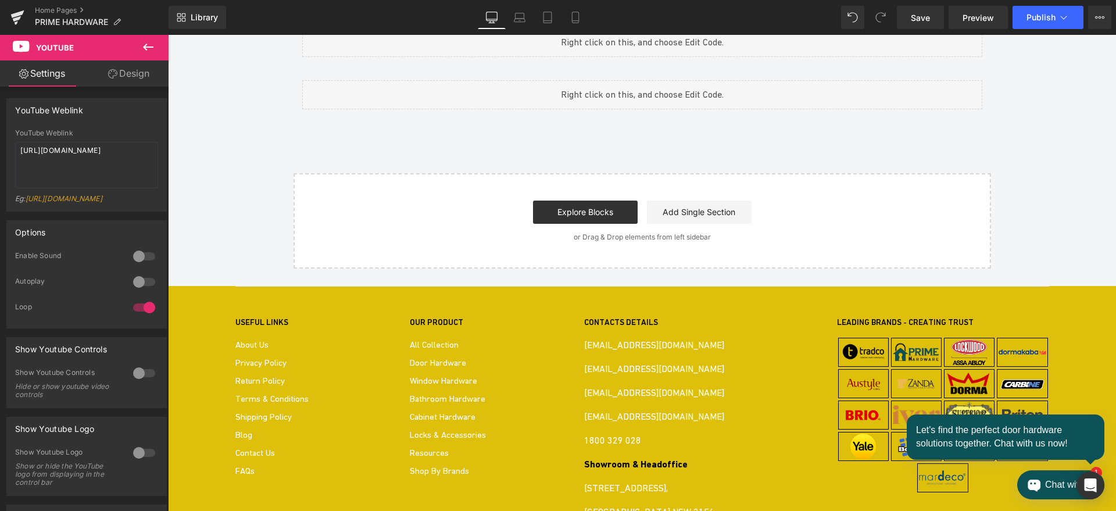
click at [168, 35] on span "Carousel" at bounding box center [168, 35] width 0 height 0
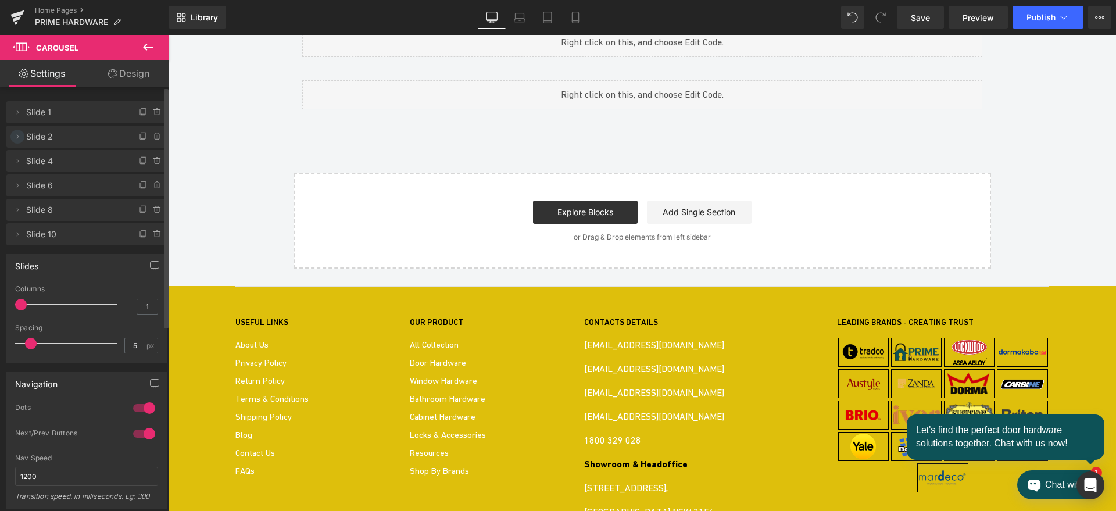
click at [18, 135] on icon at bounding box center [18, 136] width 2 height 4
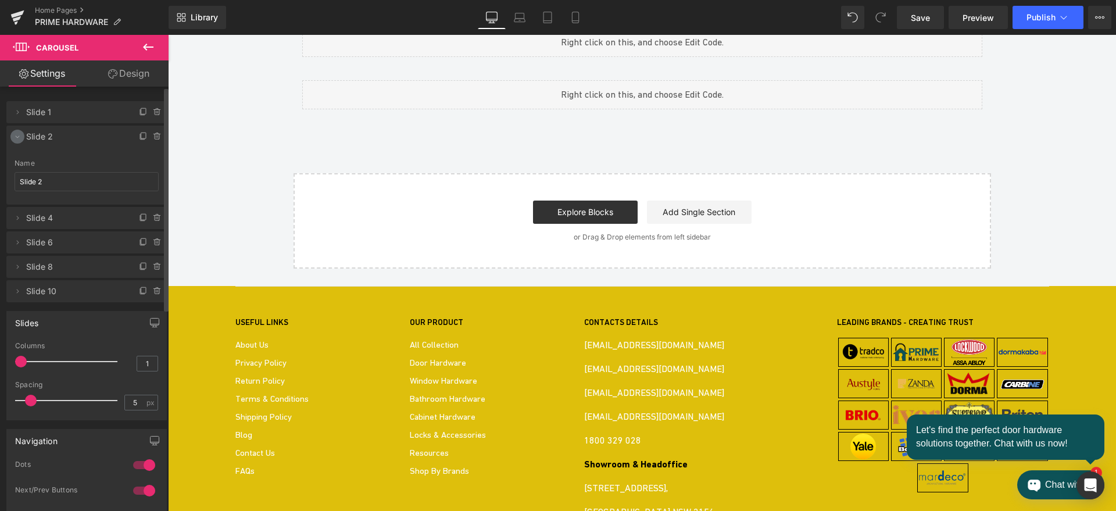
click at [15, 136] on icon at bounding box center [17, 136] width 9 height 9
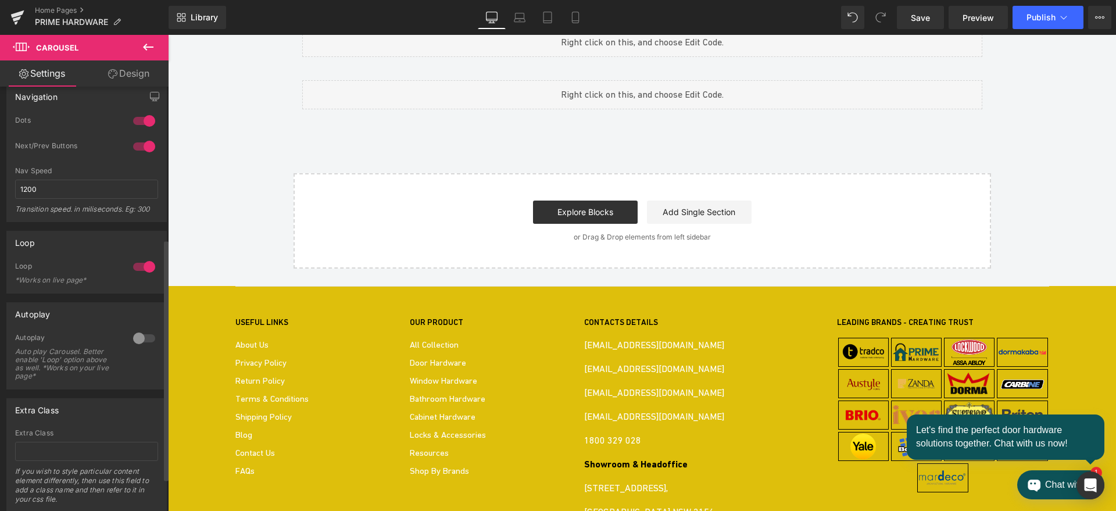
scroll to position [323, 0]
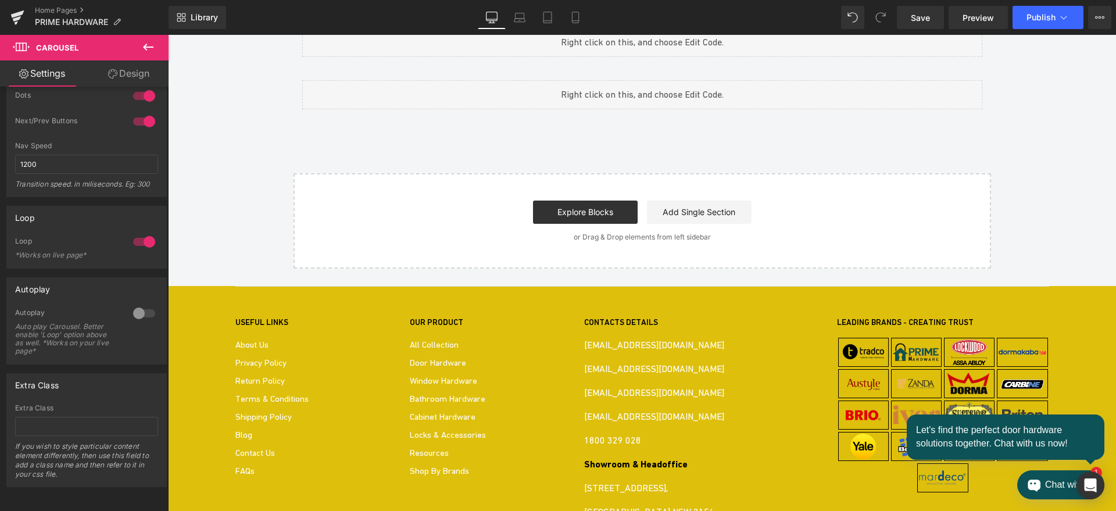
click at [168, 35] on span "Youtube" at bounding box center [168, 35] width 0 height 0
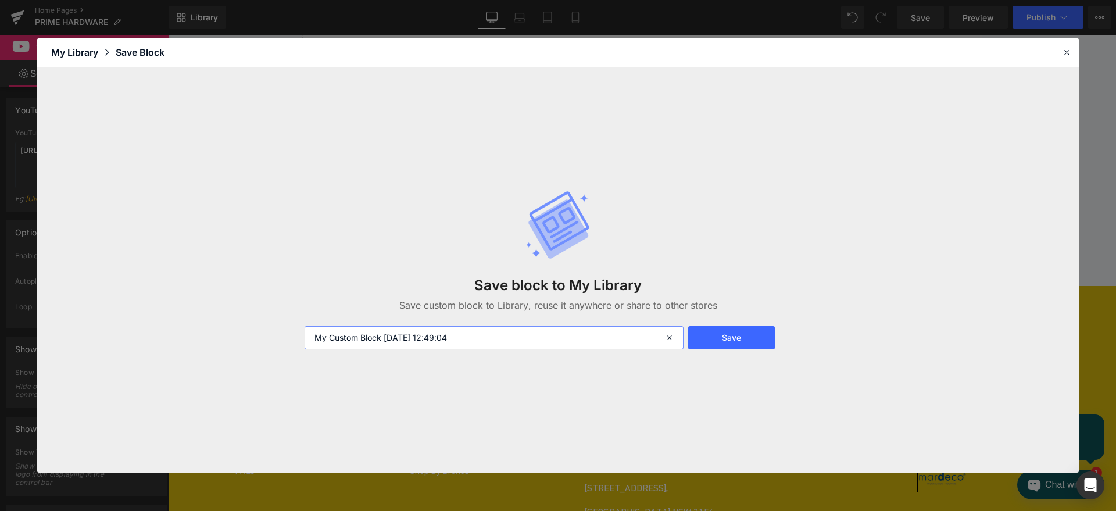
click at [455, 333] on input "My Custom Block [DATE] 12:49:04" at bounding box center [494, 337] width 379 height 23
type input "video youtube link"
click at [717, 331] on button "Save" at bounding box center [731, 337] width 87 height 23
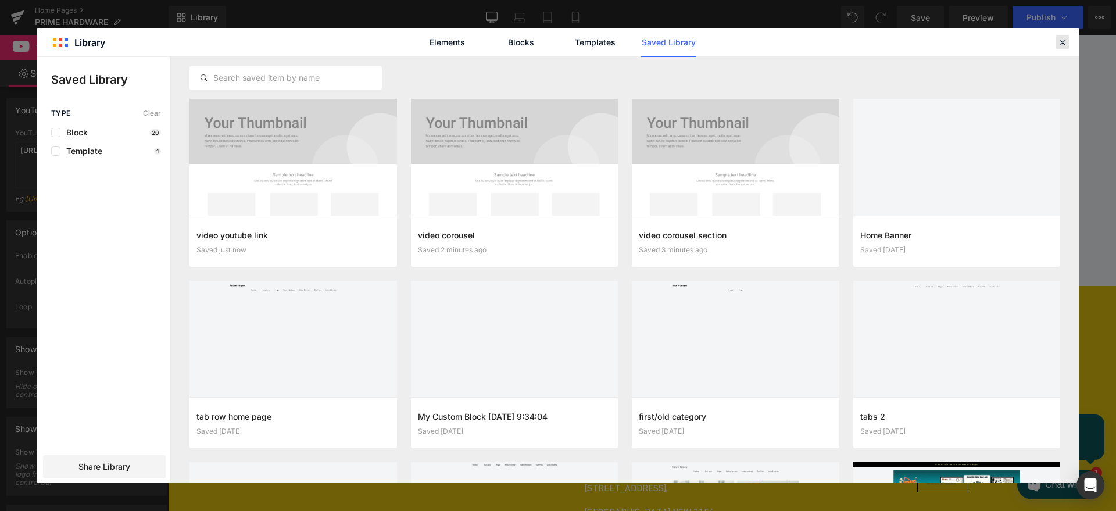
click at [1056, 45] on div at bounding box center [1062, 42] width 14 height 14
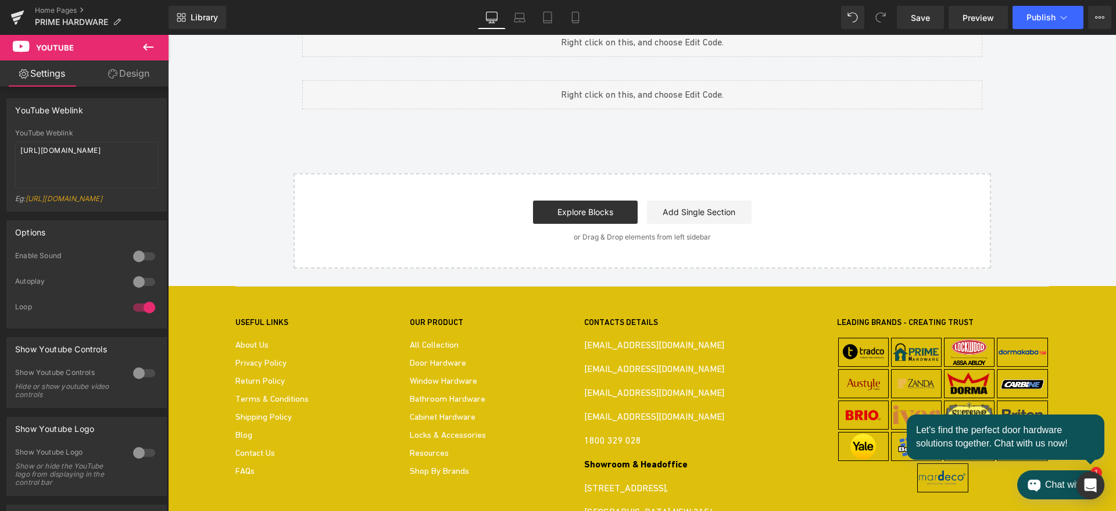
click at [168, 35] on div "Youtube Youtube Youtube Youtube Youtube Youtube ‹ › [GEOGRAPHIC_DATA]" at bounding box center [168, 35] width 0 height 0
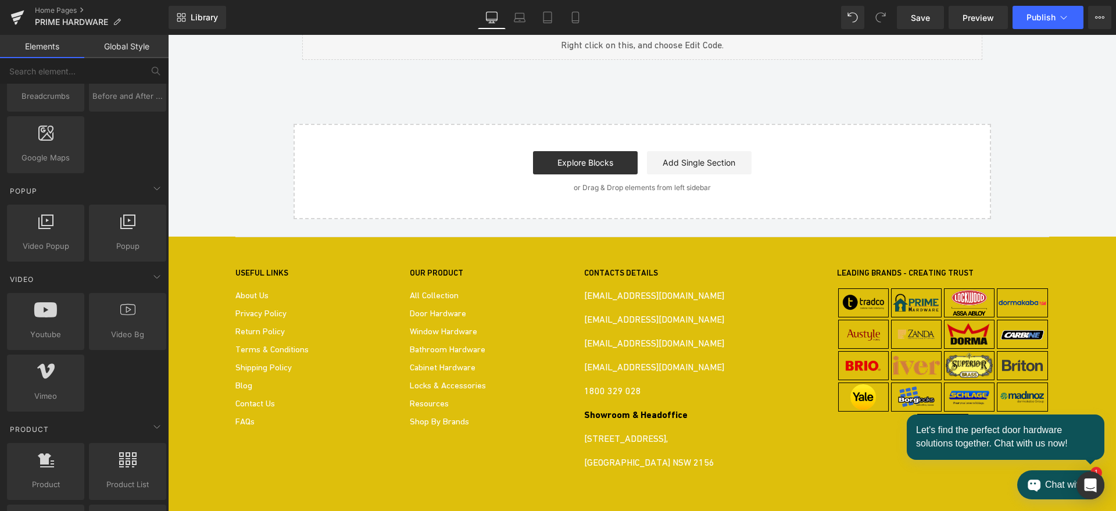
scroll to position [1638, 0]
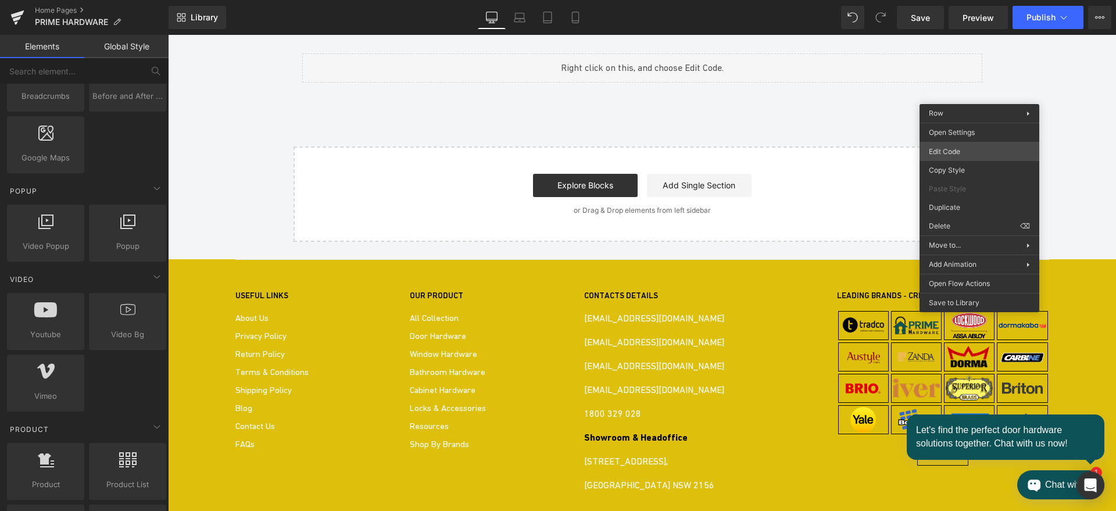
click at [960, 151] on body "Youtube You are previewing how the will restyle your page. You can not edit Ele…" at bounding box center [558, 255] width 1116 height 511
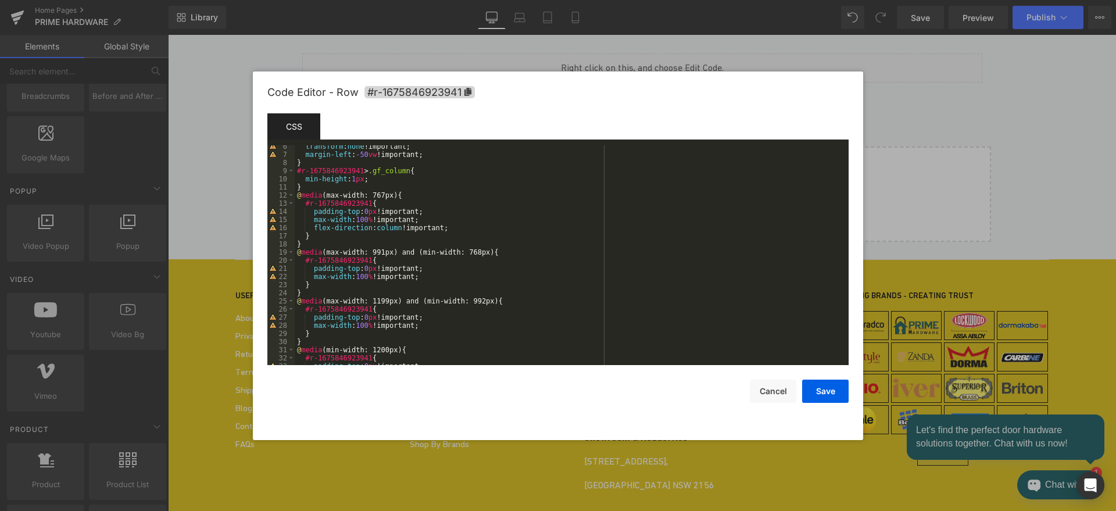
scroll to position [138, 0]
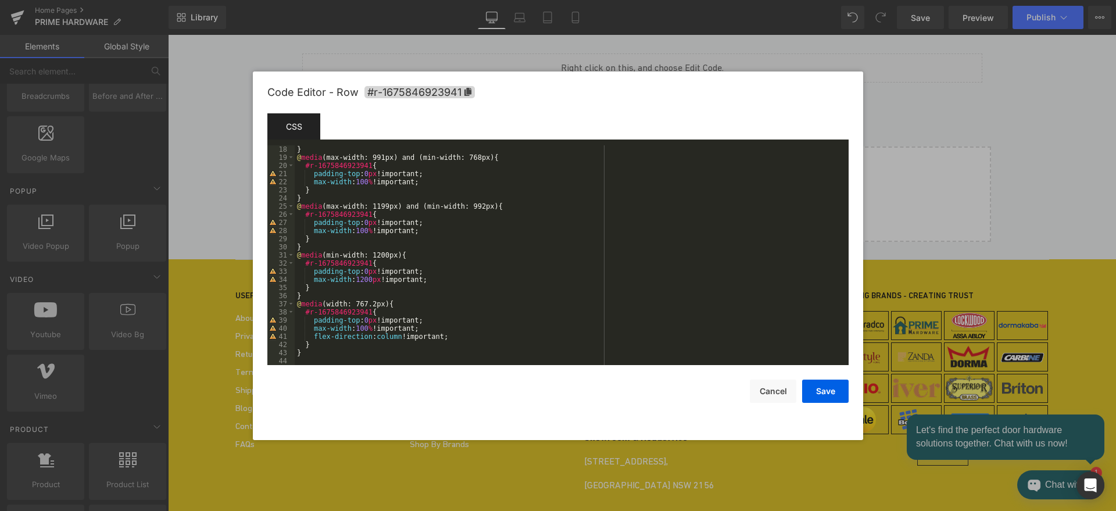
click at [998, 110] on div at bounding box center [558, 255] width 1116 height 511
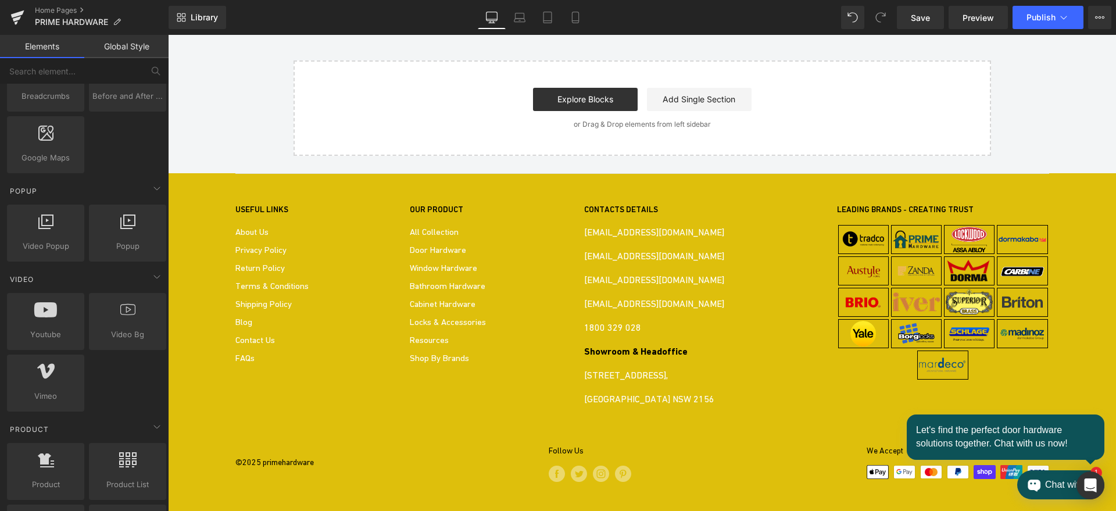
scroll to position [2364, 0]
click at [674, 111] on link "Add Single Section" at bounding box center [699, 99] width 105 height 23
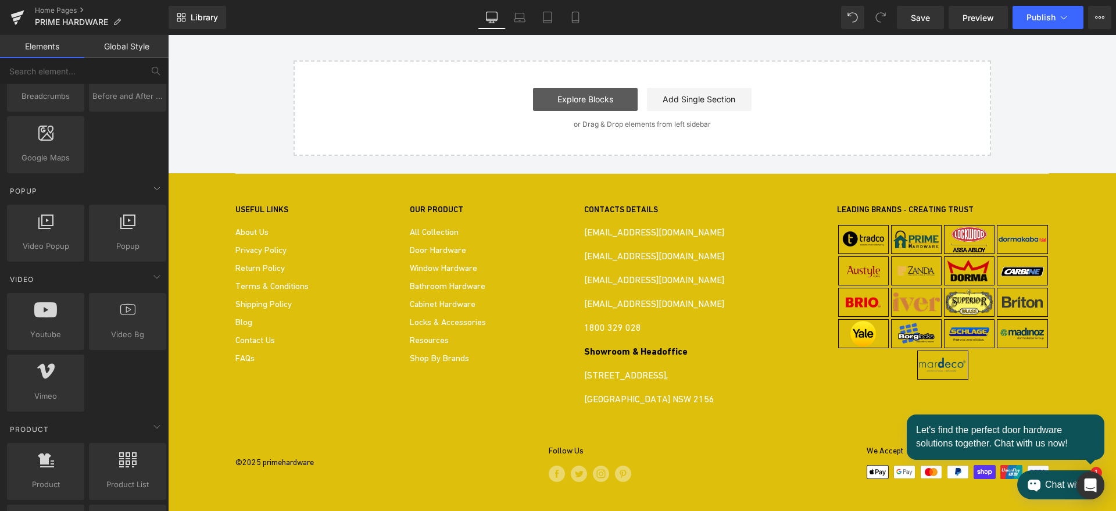
click at [583, 111] on link "Explore Blocks" at bounding box center [585, 99] width 105 height 23
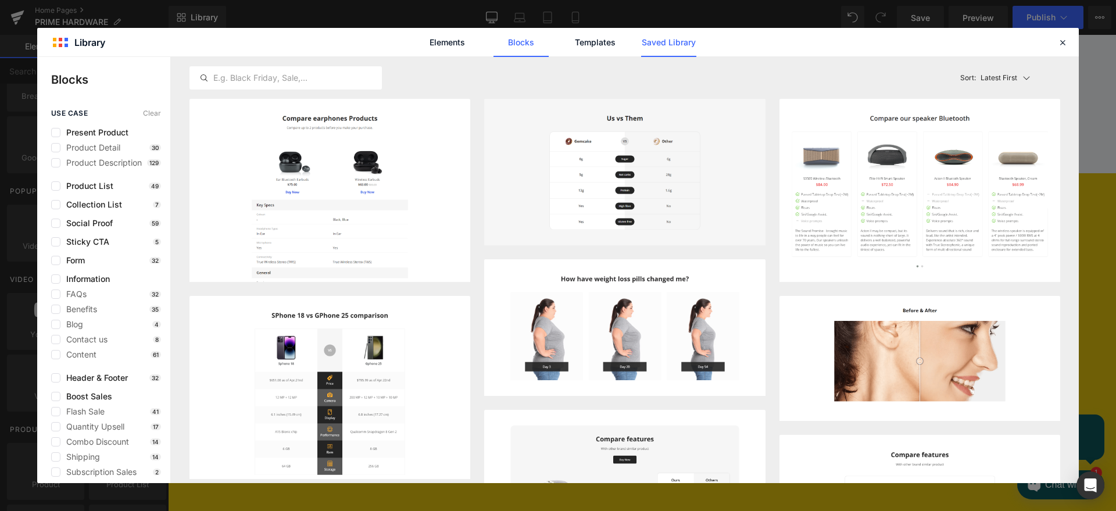
click at [664, 46] on link "Saved Library" at bounding box center [668, 42] width 55 height 29
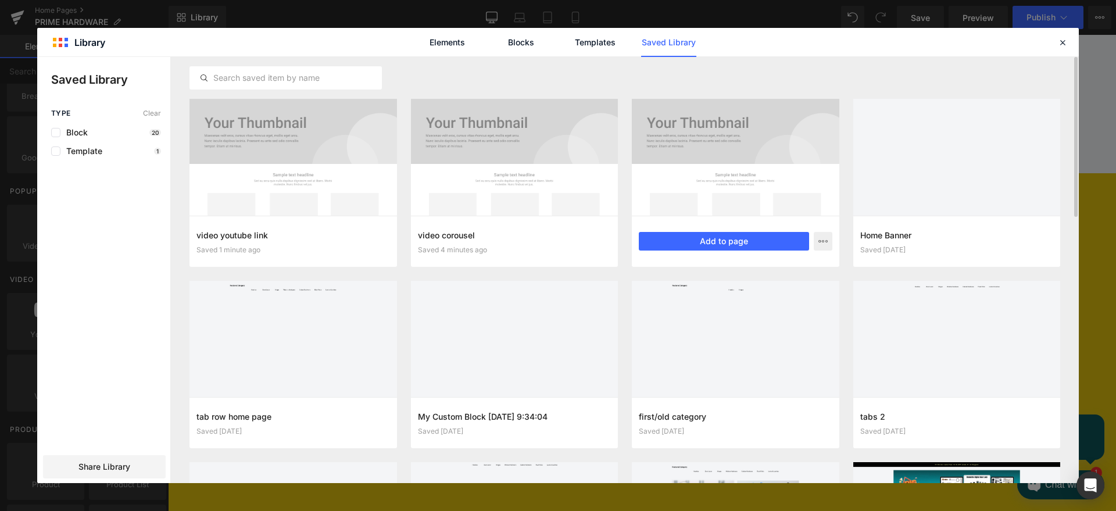
click at [696, 162] on div at bounding box center [735, 157] width 207 height 117
click at [717, 241] on button "Add to page" at bounding box center [724, 241] width 170 height 19
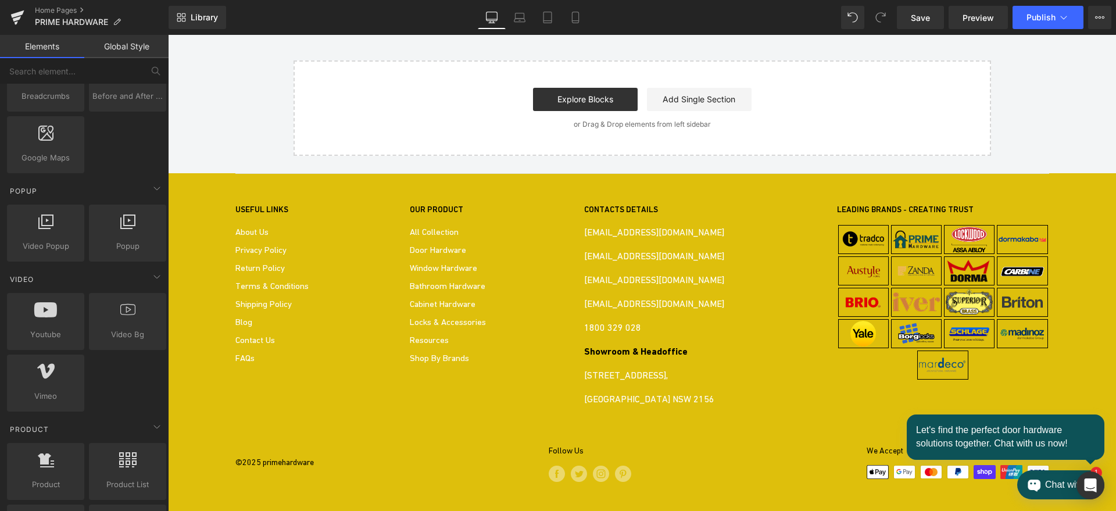
scroll to position [2419, 0]
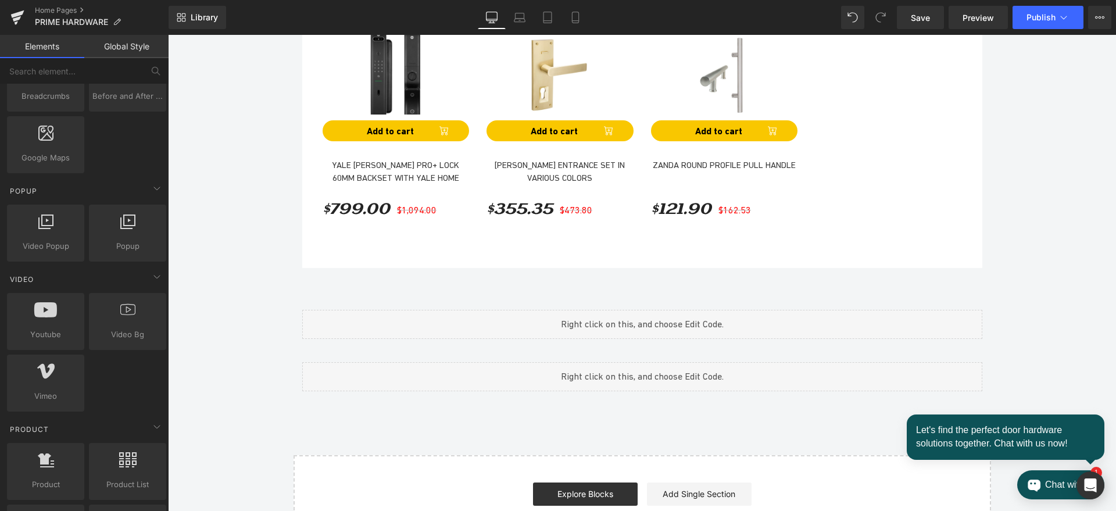
scroll to position [1257, 0]
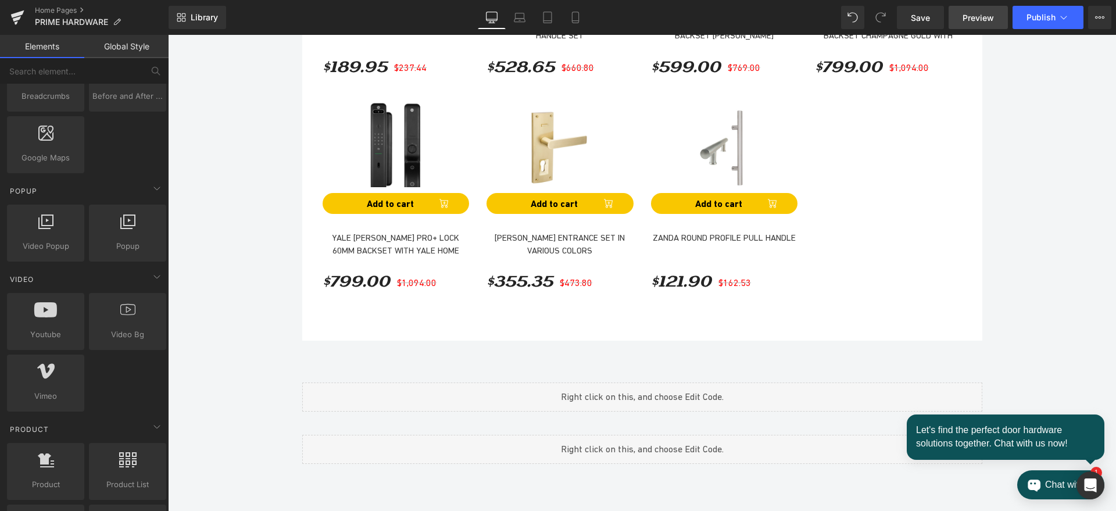
click at [977, 16] on span "Preview" at bounding box center [977, 18] width 31 height 12
click at [1035, 19] on span "Publish" at bounding box center [1040, 17] width 29 height 9
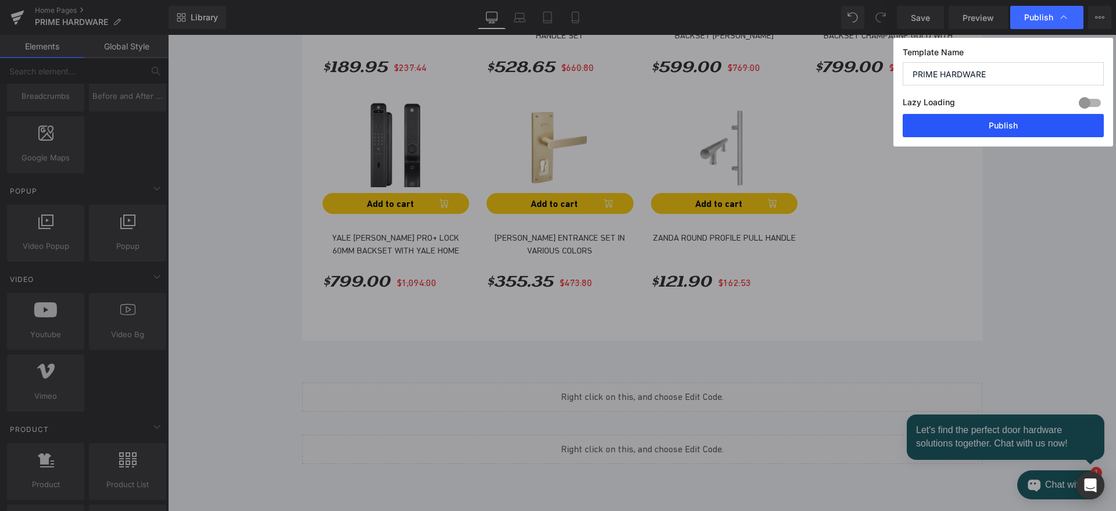
click at [1007, 126] on button "Publish" at bounding box center [1003, 125] width 201 height 23
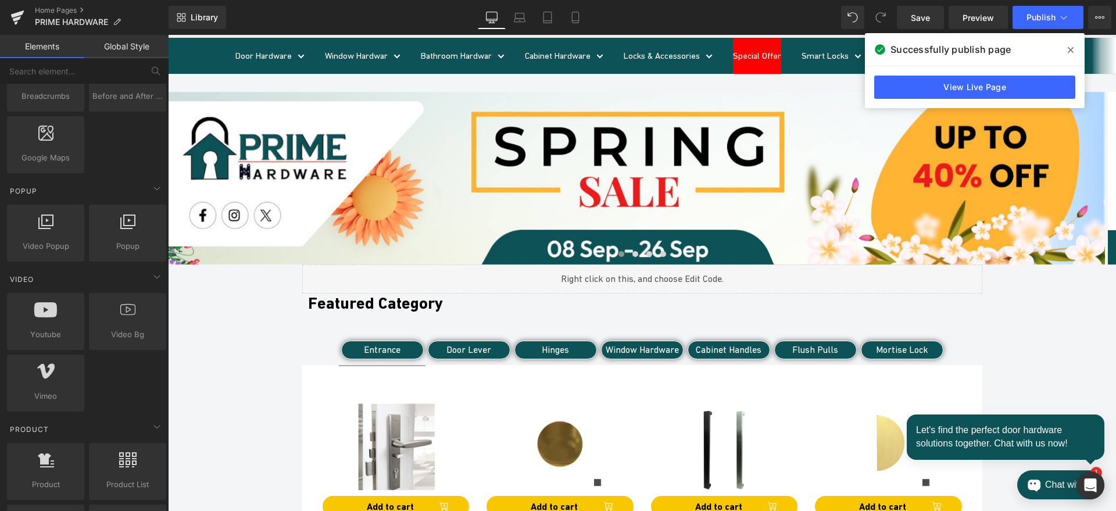
scroll to position [0, 0]
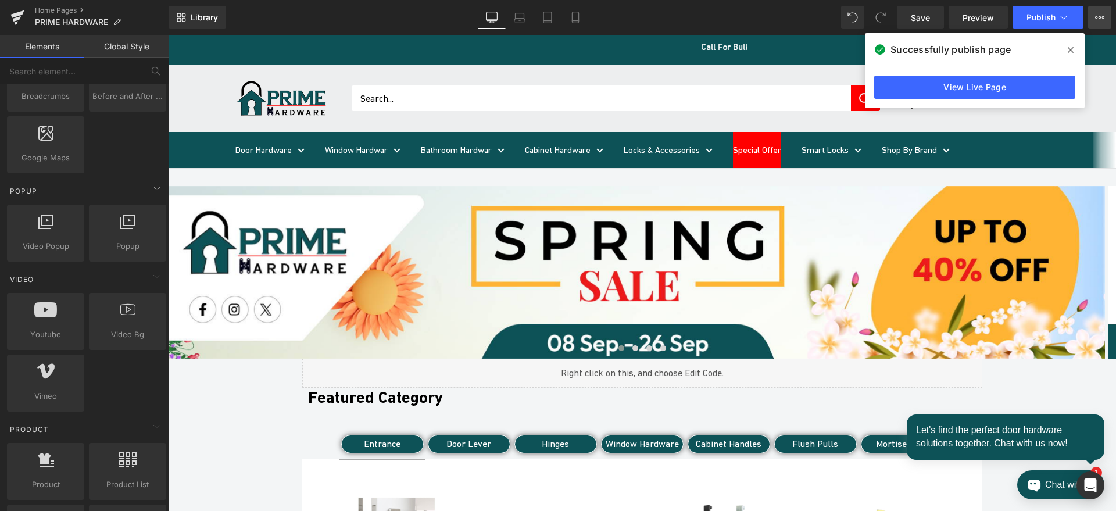
click at [1104, 15] on icon at bounding box center [1099, 17] width 9 height 9
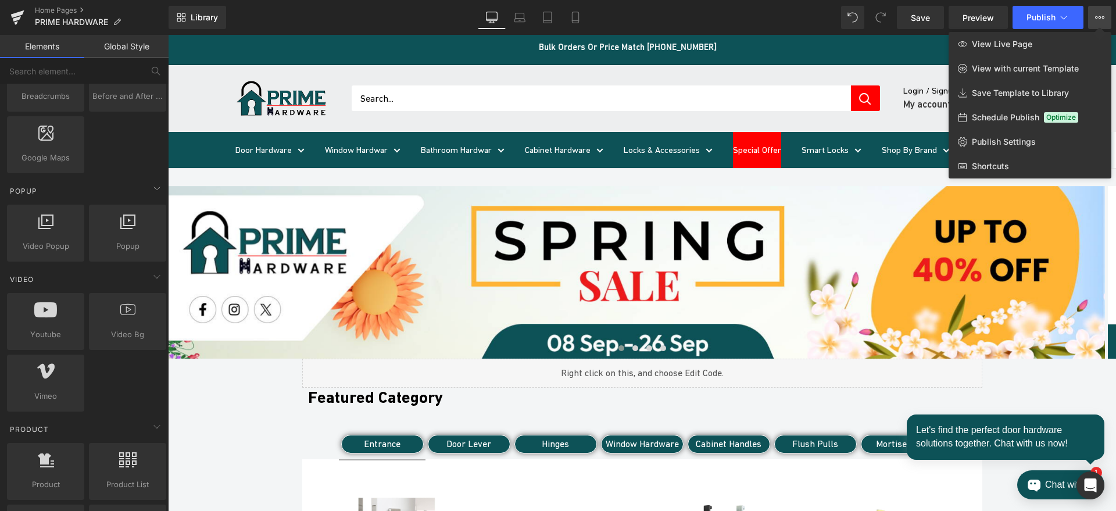
click at [1104, 15] on icon at bounding box center [1099, 17] width 9 height 9
